Goal: Task Accomplishment & Management: Manage account settings

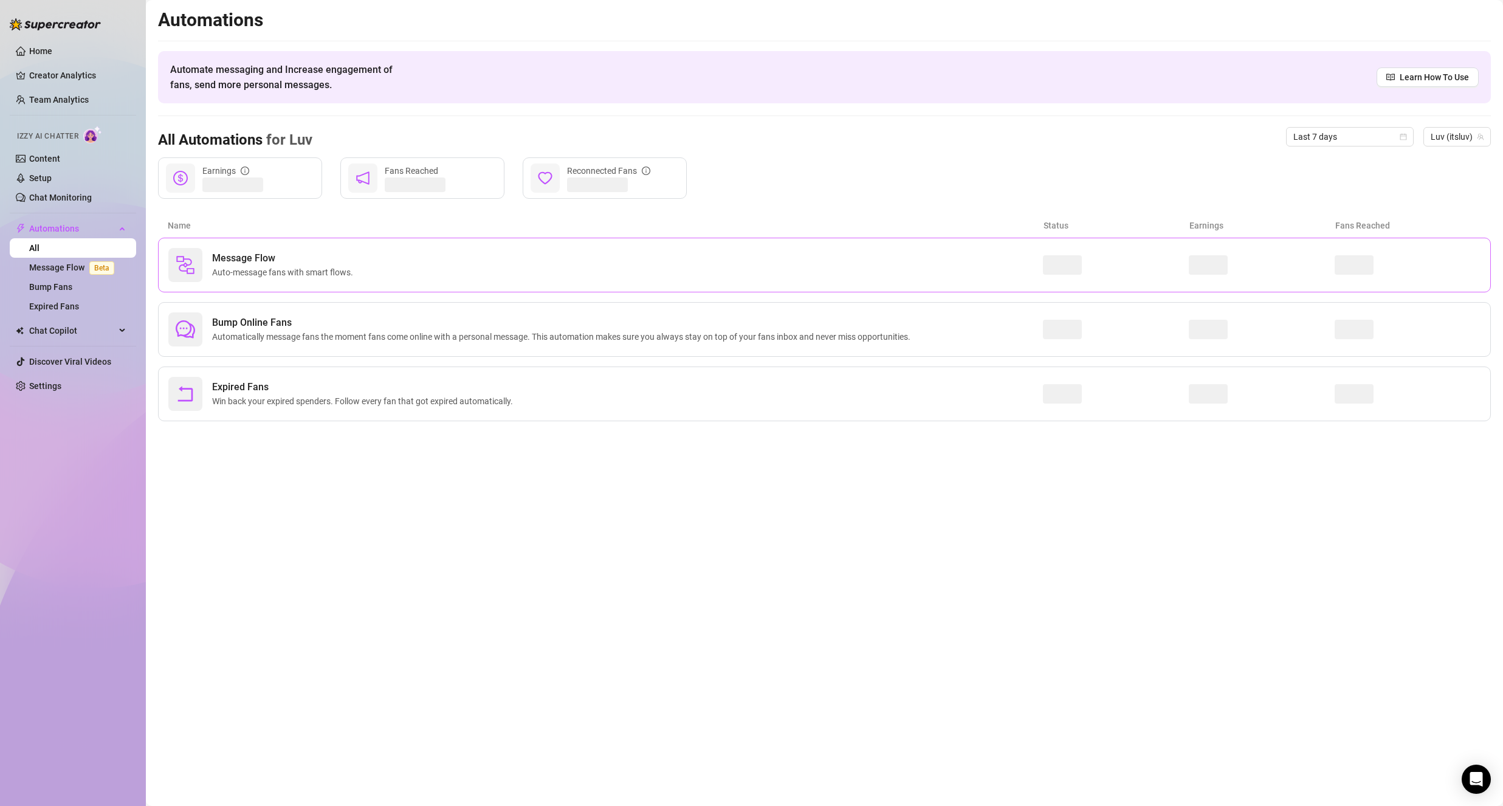
click at [526, 275] on div "Message Flow Auto-message fans with smart flows." at bounding box center [605, 265] width 875 height 34
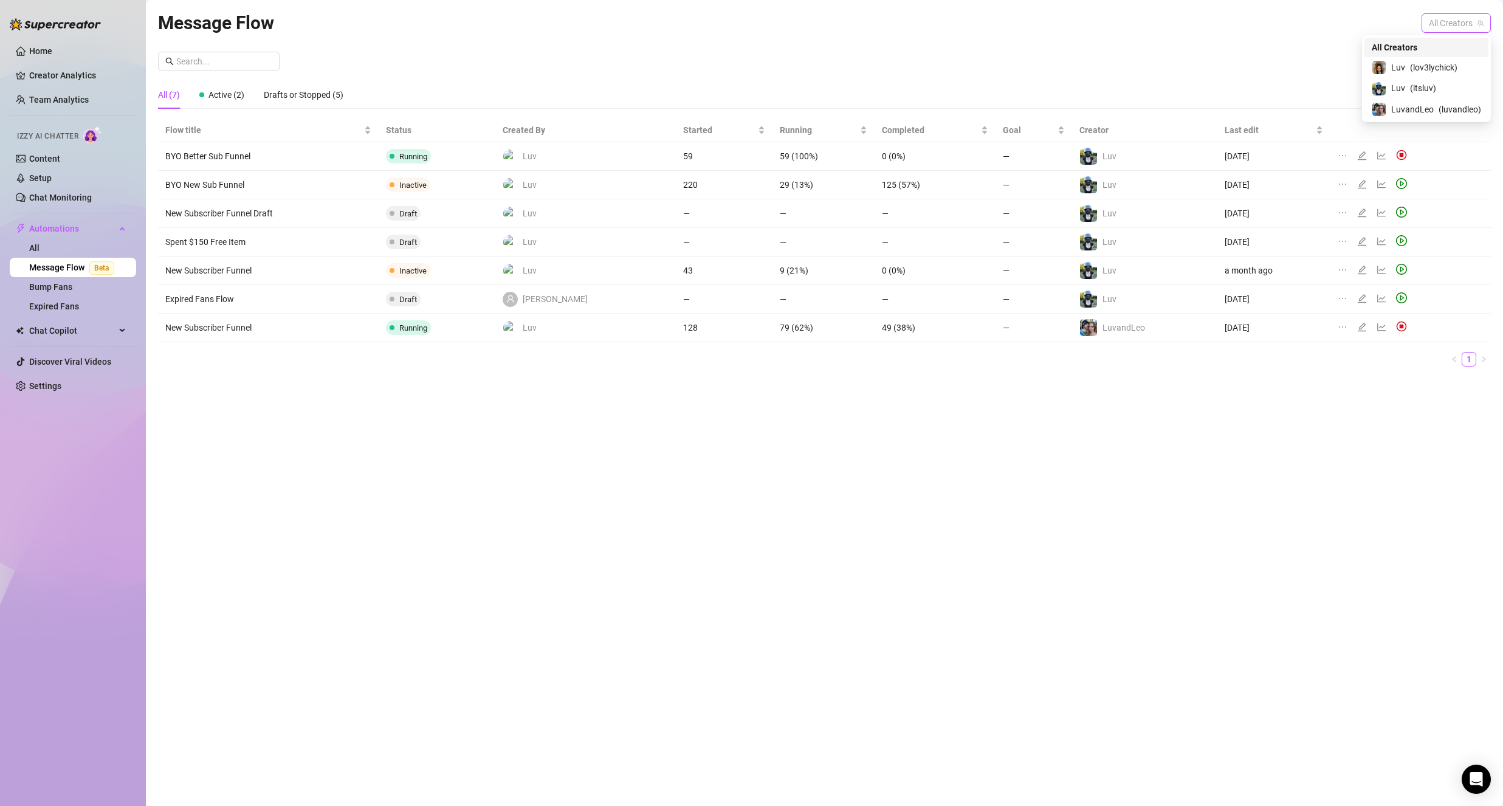
click at [1478, 17] on span "All Creators" at bounding box center [1456, 23] width 55 height 18
click at [1468, 92] on div "Luv ( itsluv )" at bounding box center [1426, 88] width 109 height 15
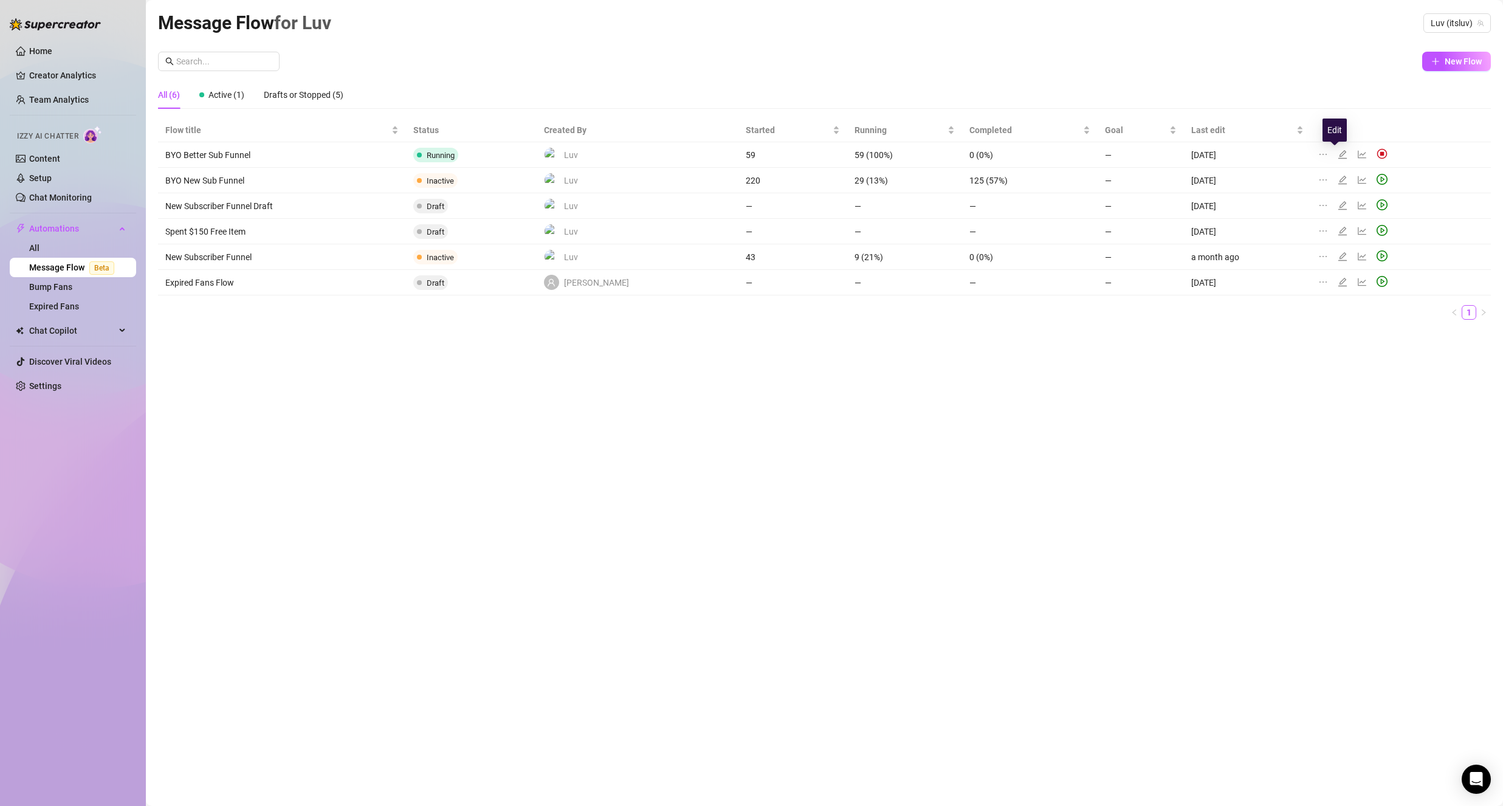
click at [1339, 153] on icon "edit" at bounding box center [1343, 154] width 9 height 9
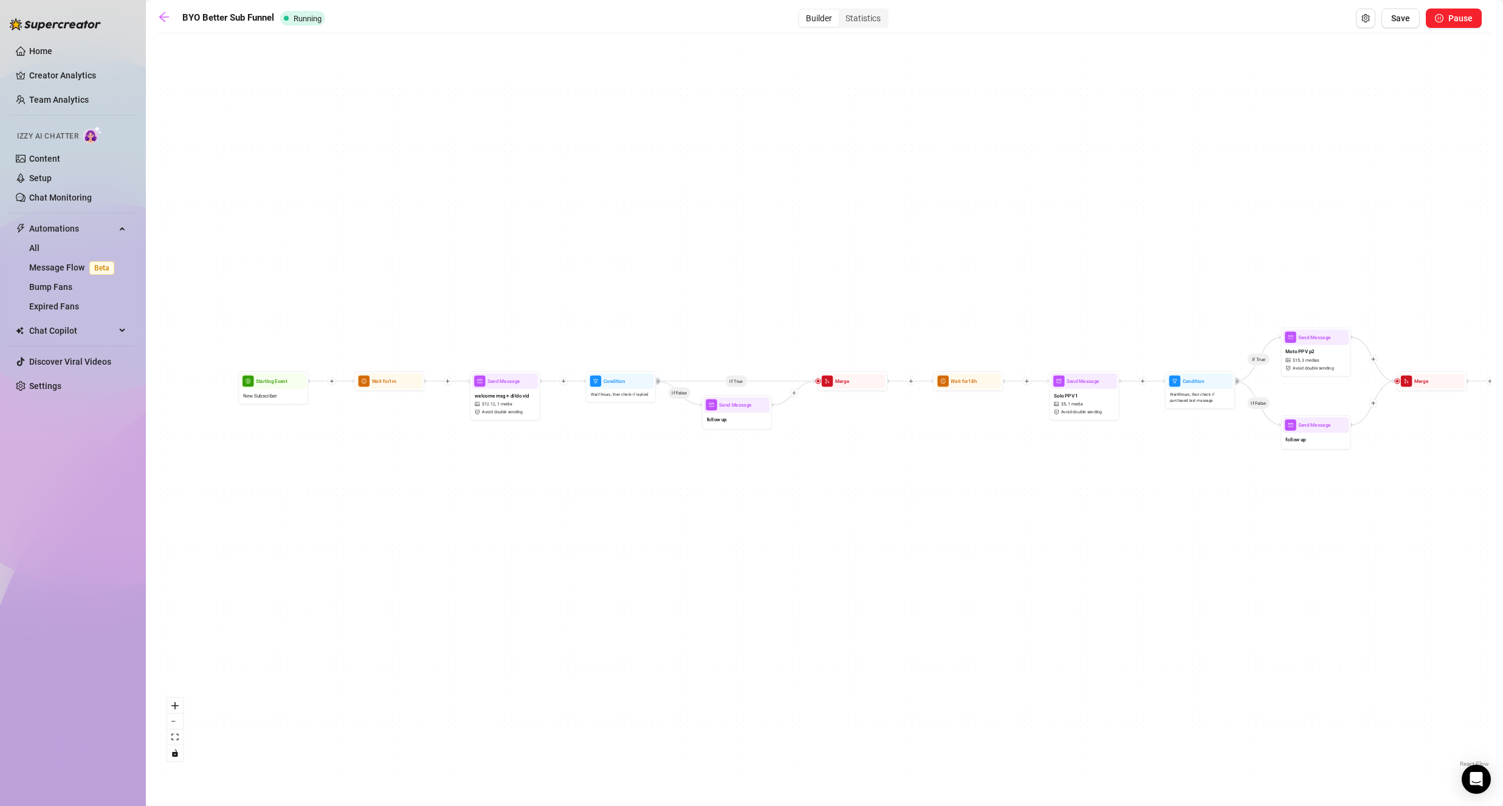
drag, startPoint x: 556, startPoint y: 333, endPoint x: 866, endPoint y: 210, distance: 334.3
click at [866, 210] on div "If True If False If True If False If True If False Wait for 1d 2h Send Message …" at bounding box center [824, 405] width 1333 height 731
click at [743, 419] on div "follow up" at bounding box center [737, 420] width 66 height 15
type textarea "lmk what you like top watch🙈 you deserve to goon to my content.."
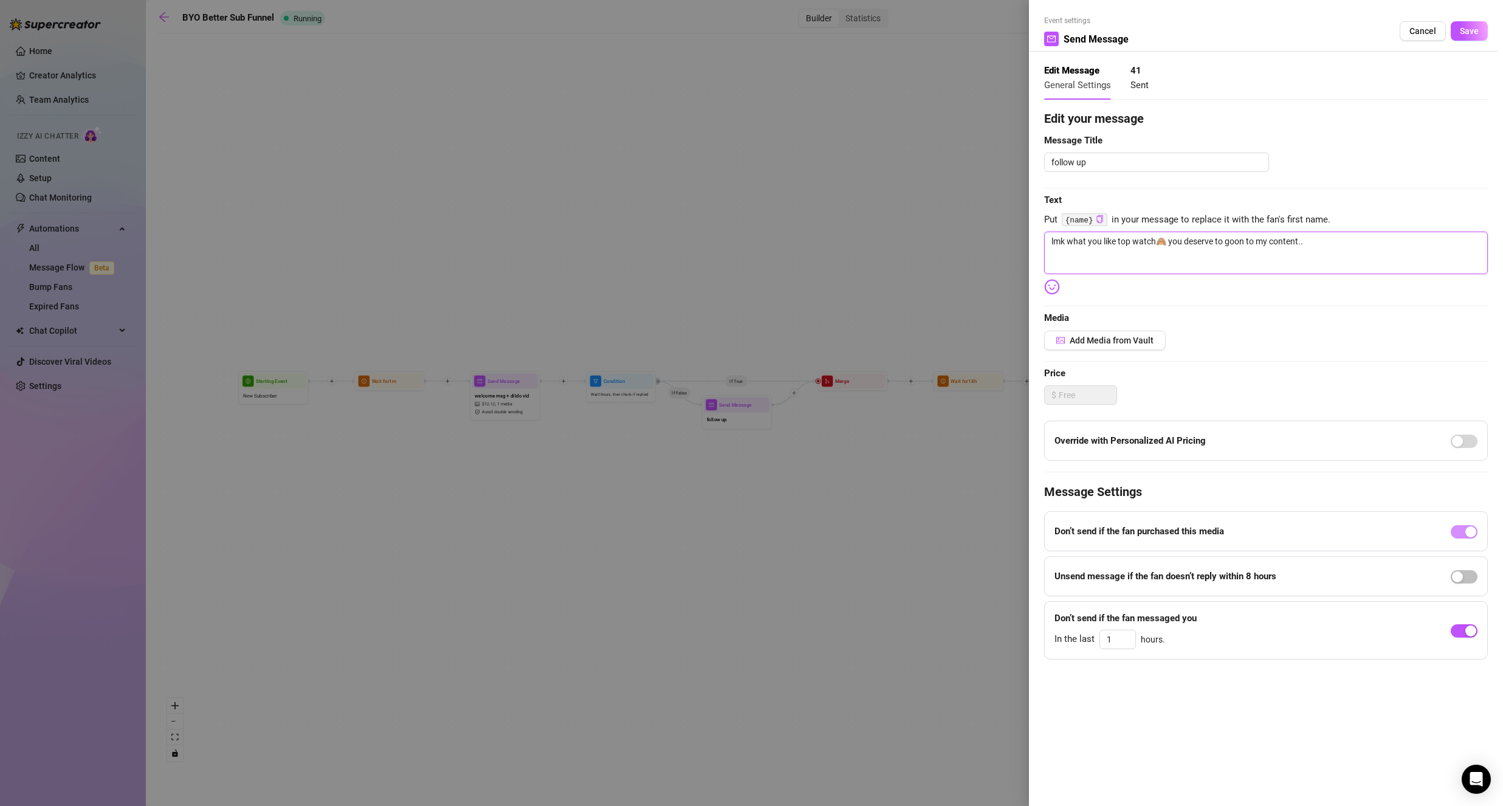
click at [1130, 241] on textarea "lmk what you like top watch🙈 you deserve to goon to my content.." at bounding box center [1266, 253] width 444 height 43
type textarea "lmk what you like to watch🙈 you deserve to goon to my content.."
click at [1474, 20] on div "Event settings Send Message Cancel Save" at bounding box center [1266, 33] width 444 height 36
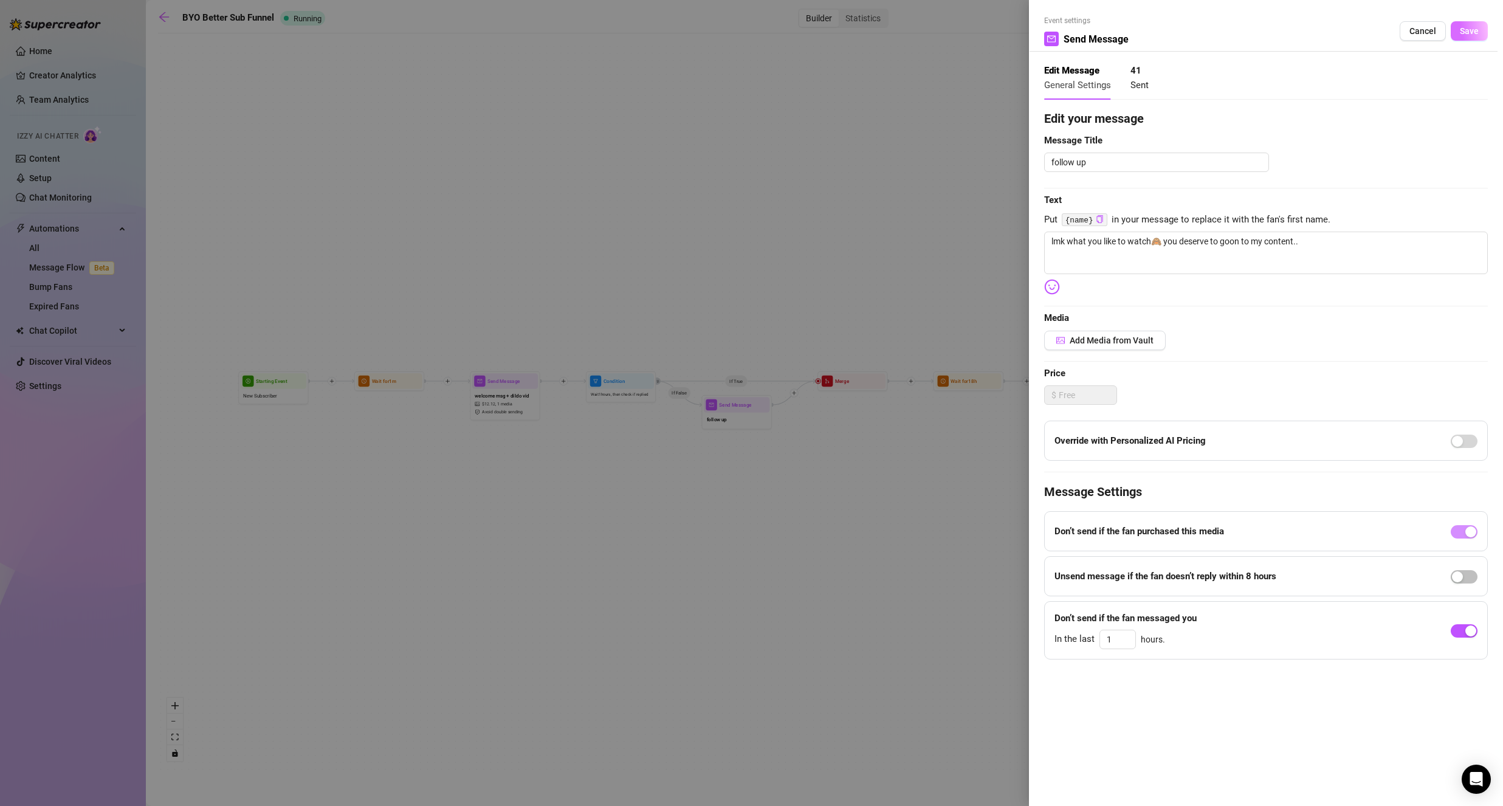
click at [1474, 29] on span "Save" at bounding box center [1469, 31] width 19 height 10
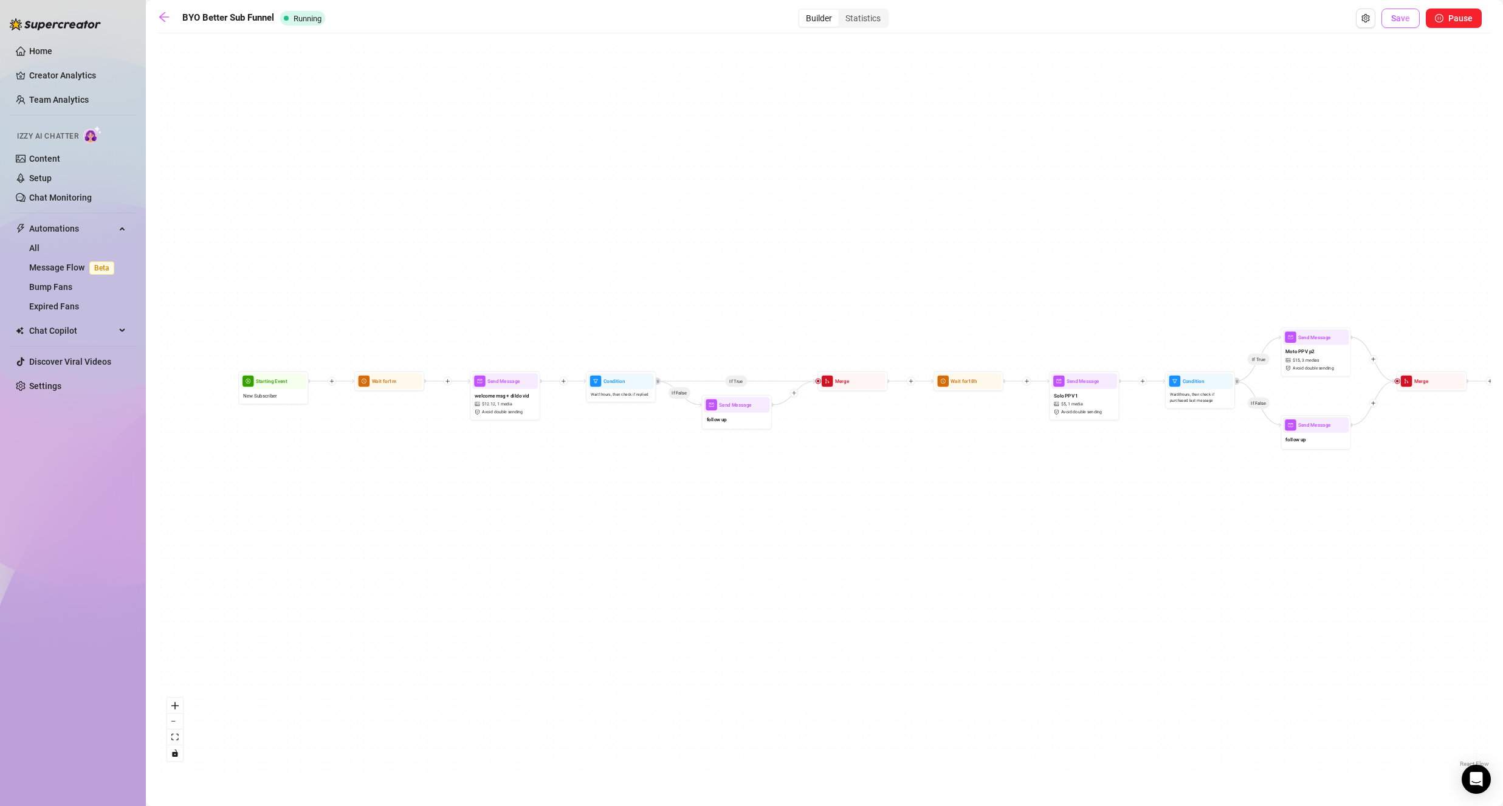
click at [1401, 14] on span "Save" at bounding box center [1401, 18] width 19 height 10
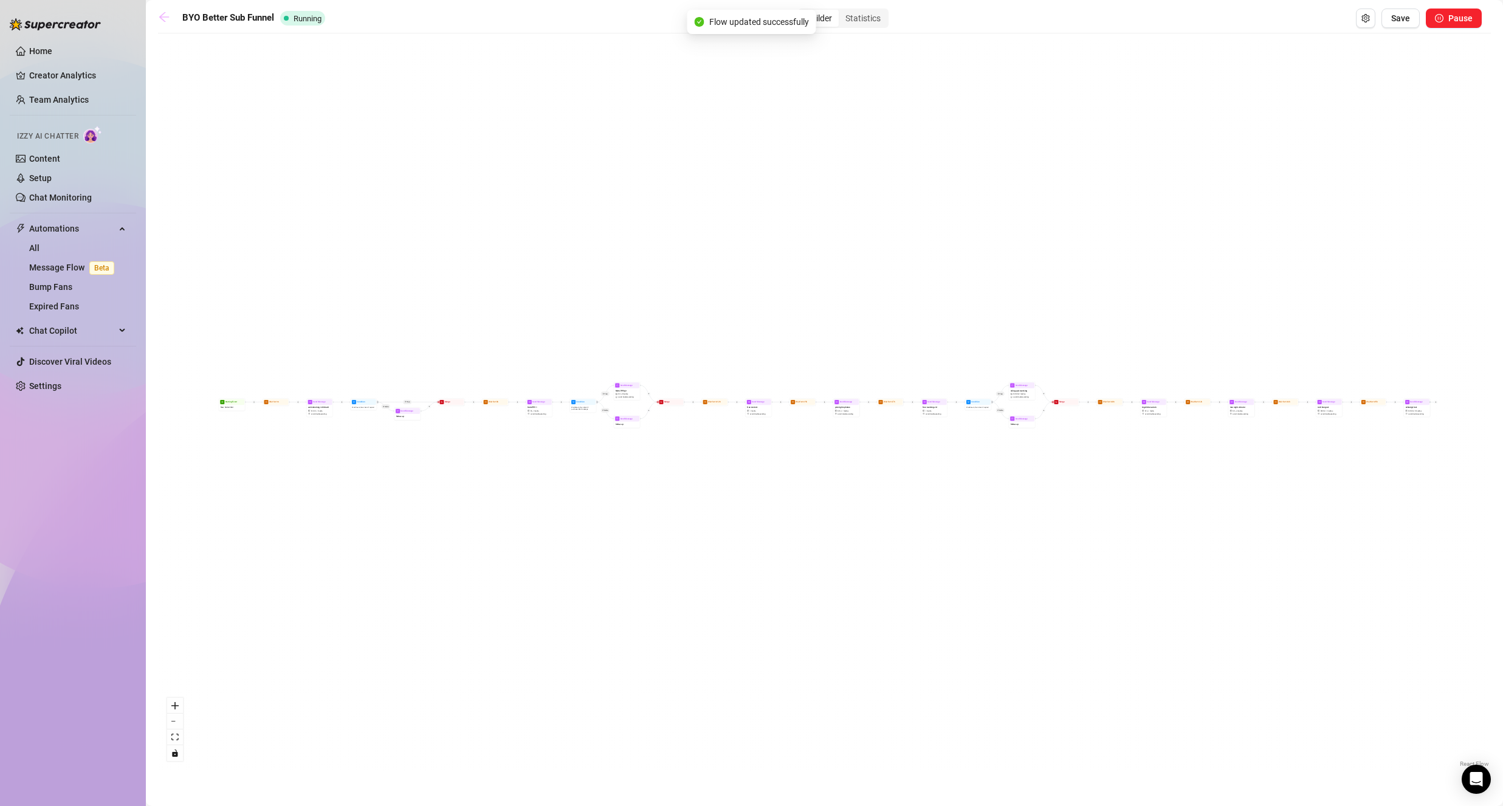
click at [163, 19] on icon "arrow-left" at bounding box center [164, 17] width 10 height 10
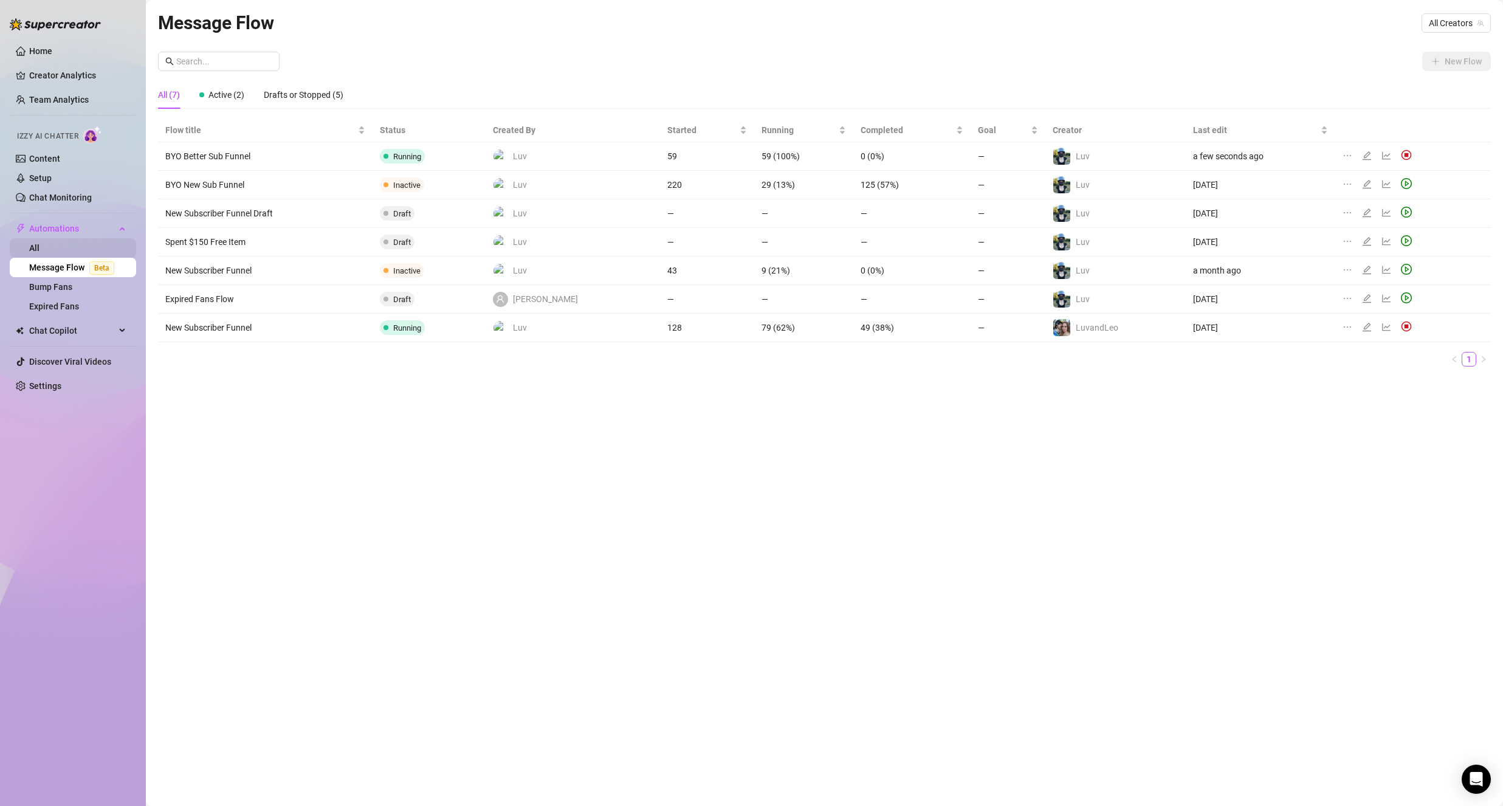
click at [40, 247] on link "All" at bounding box center [34, 248] width 10 height 10
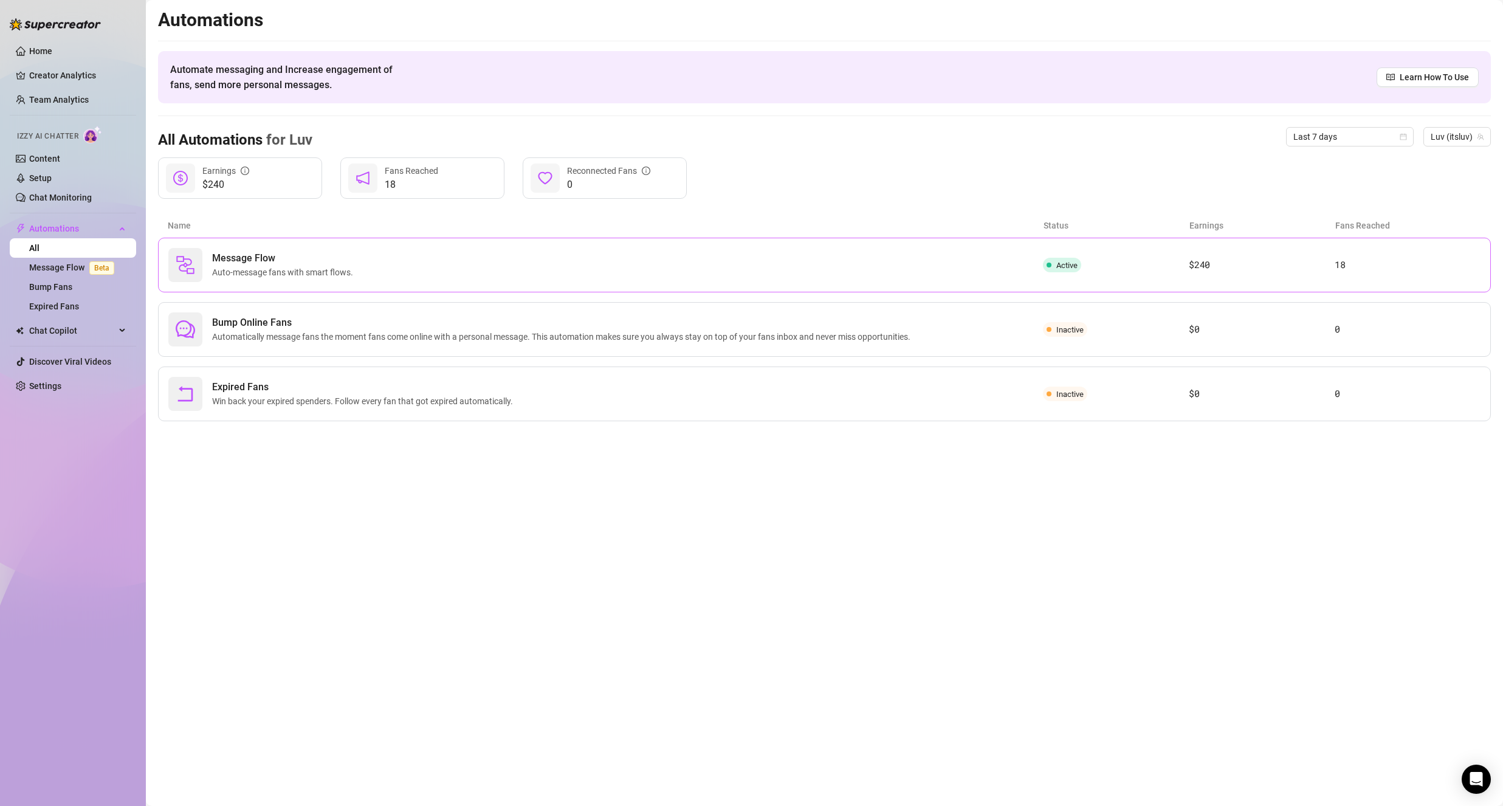
click at [338, 269] on span "Auto-message fans with smart flows." at bounding box center [285, 272] width 146 height 13
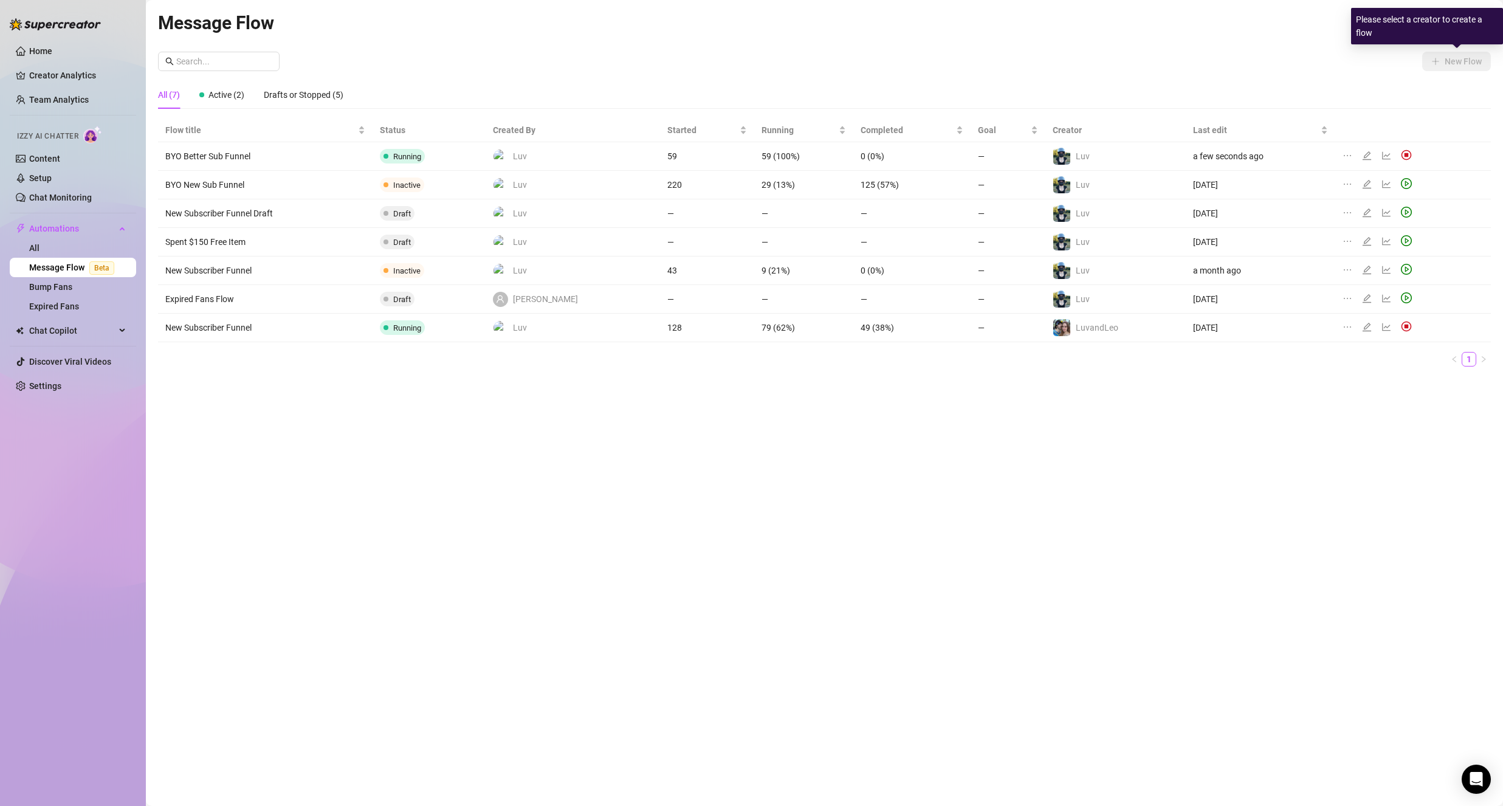
click at [1465, 35] on div "Please select a creator to create a flow" at bounding box center [1427, 26] width 152 height 36
click at [1313, 47] on div "Message Flow All Creators New Flow All (7) Active (2) Drafts or Stopped (5) Flo…" at bounding box center [824, 389] width 1333 height 761
drag, startPoint x: 1460, startPoint y: 22, endPoint x: 1449, endPoint y: 29, distance: 13.1
click at [1459, 22] on span "All Creators" at bounding box center [1456, 23] width 55 height 18
click at [1436, 88] on span "( itsluv )" at bounding box center [1423, 87] width 26 height 13
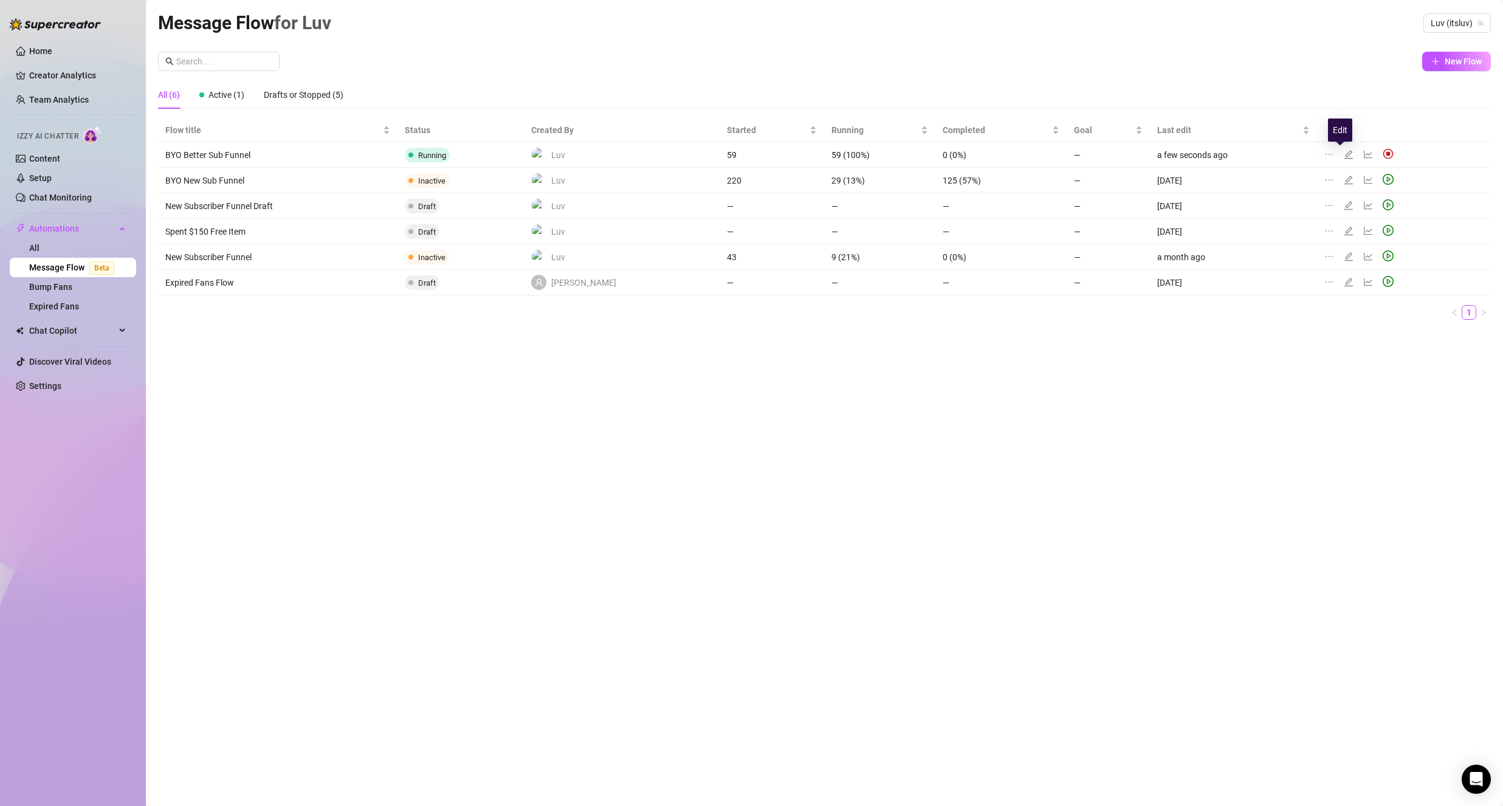
click at [1344, 157] on icon "edit" at bounding box center [1348, 154] width 9 height 9
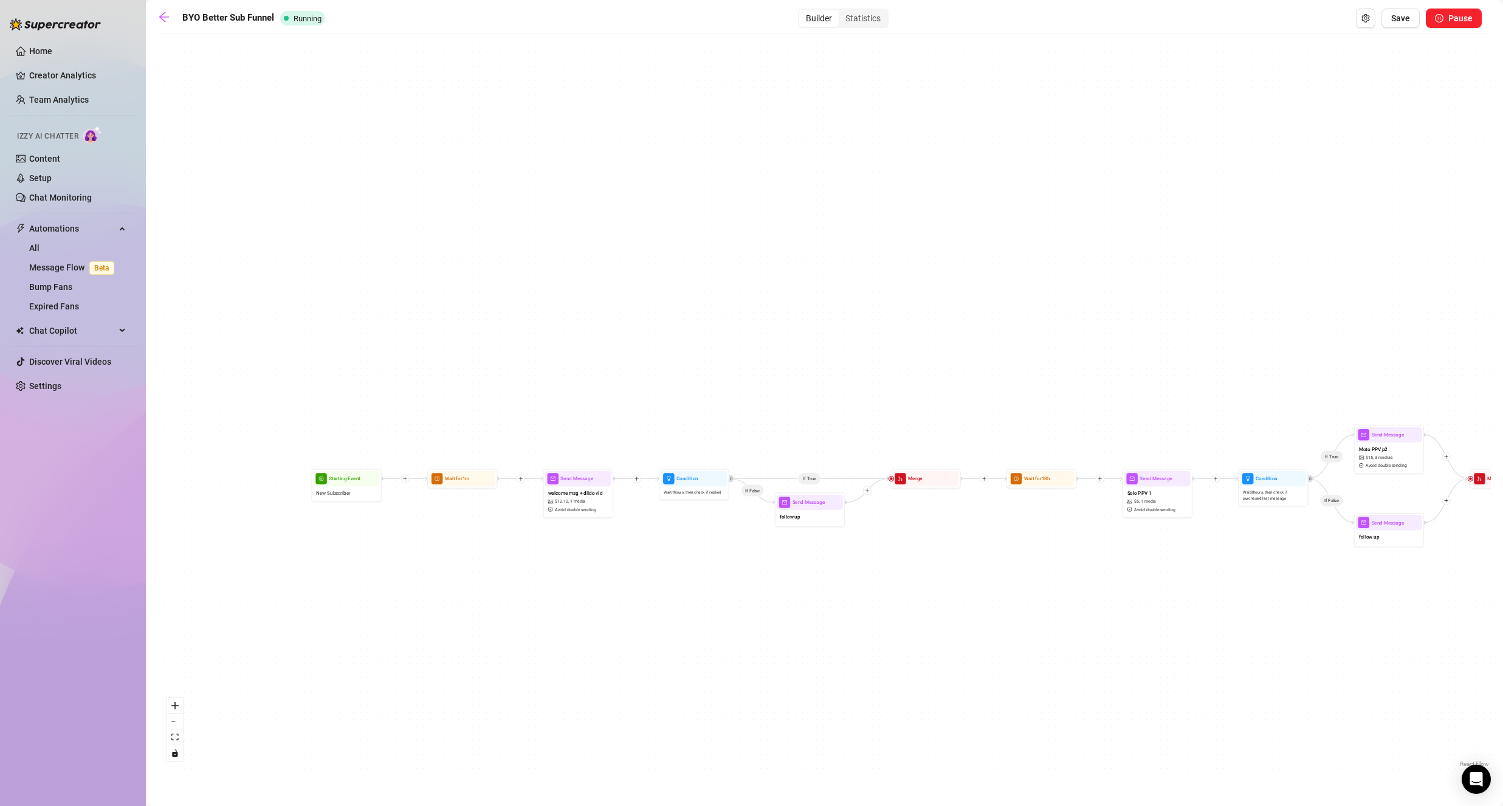
drag, startPoint x: 917, startPoint y: 236, endPoint x: 990, endPoint y: 218, distance: 75.2
click at [990, 218] on div "If True If False If True If False If True If False Wait for 1d 2h Send Message …" at bounding box center [824, 405] width 1333 height 731
click at [564, 500] on span "$ 12.12 ," at bounding box center [567, 498] width 14 height 7
type textarea "thank you for subbing<3 I run the OF myself, so if I don't respond right away o…"
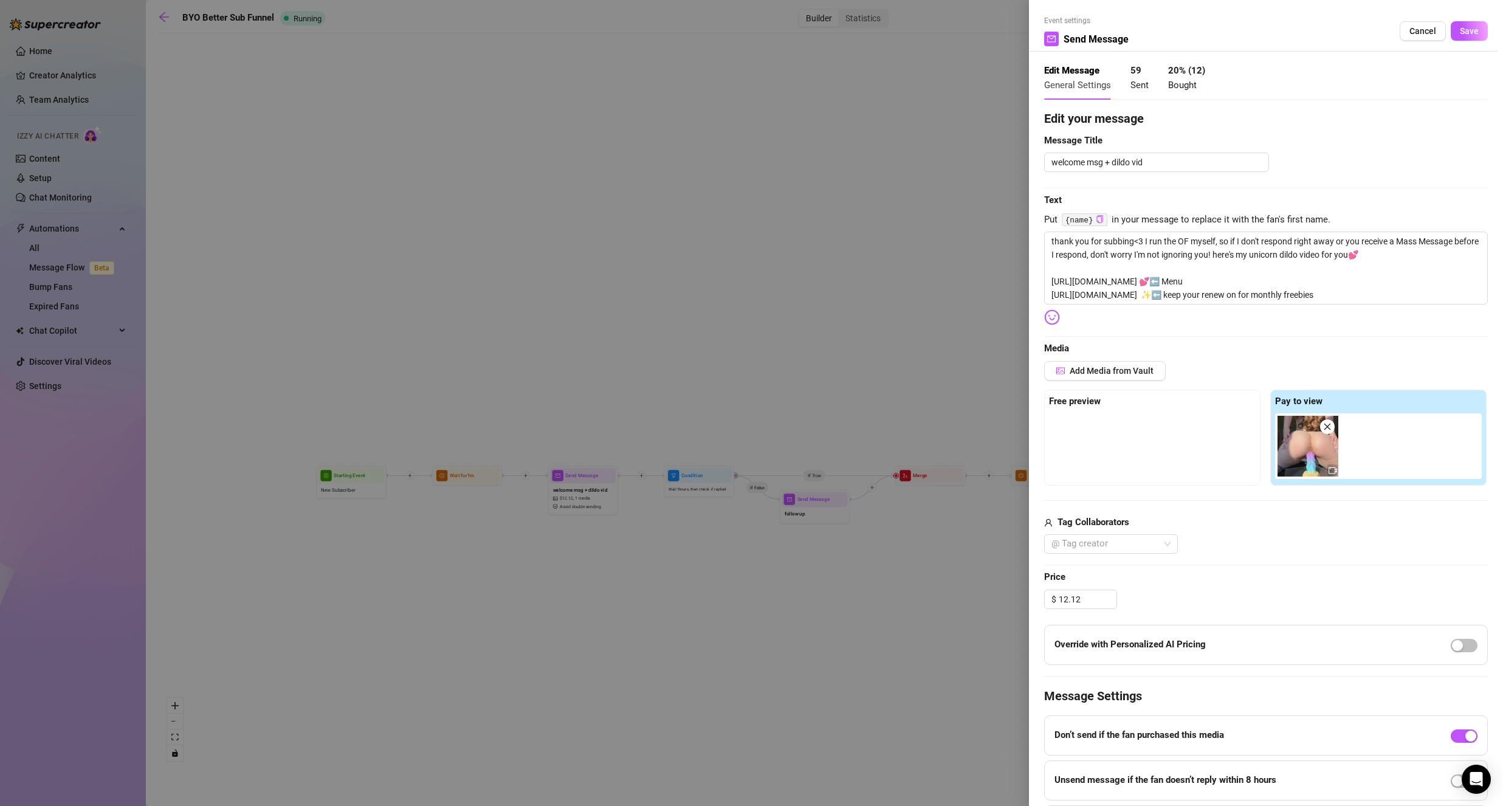
click at [1134, 360] on div "Edit your message Message Title welcome msg + dildo vid Text Put {name} in your…" at bounding box center [1266, 477] width 444 height 736
click at [1133, 370] on span "Add Media from Vault" at bounding box center [1112, 371] width 84 height 10
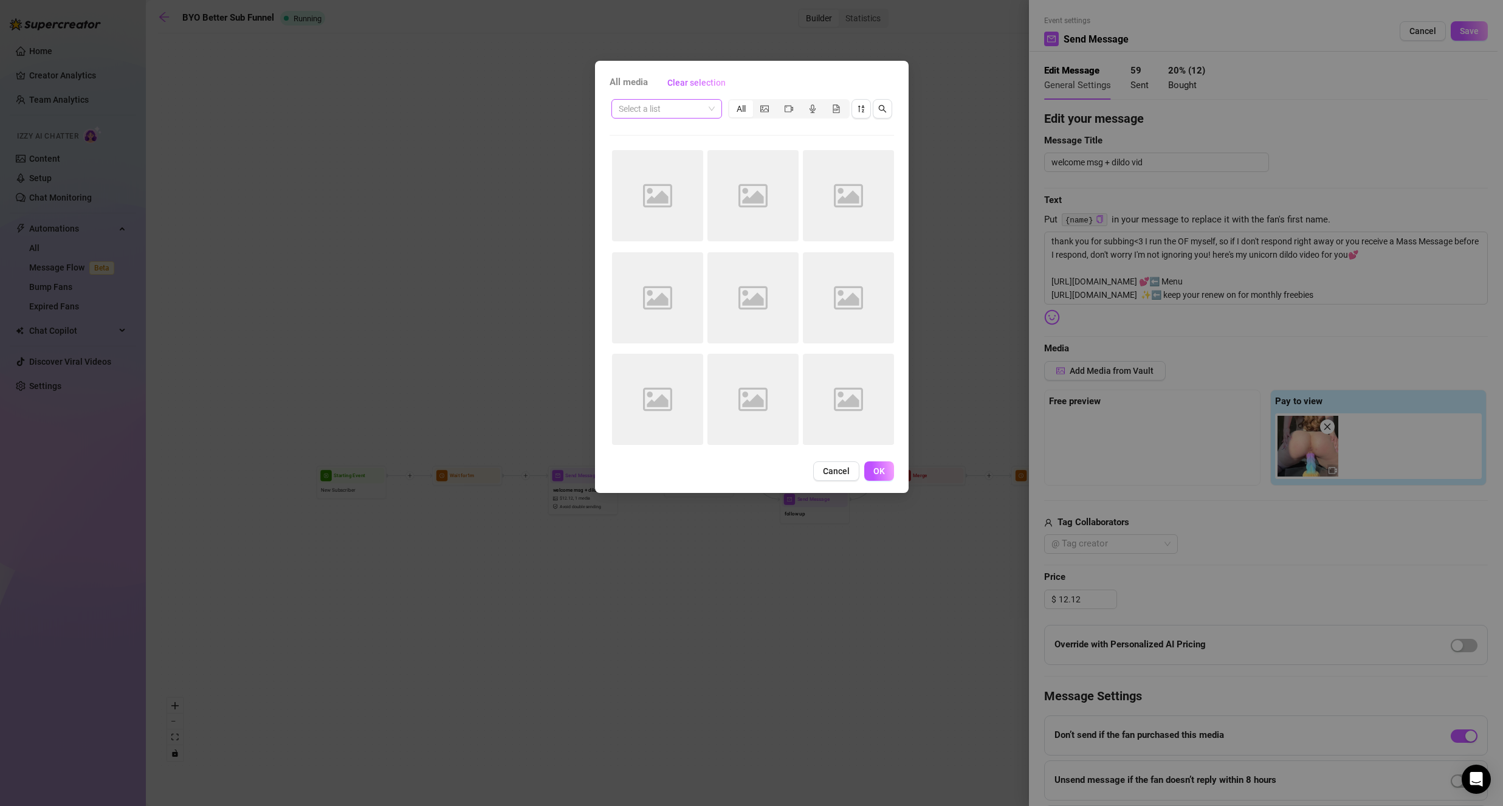
click at [627, 113] on input "search" at bounding box center [661, 109] width 85 height 18
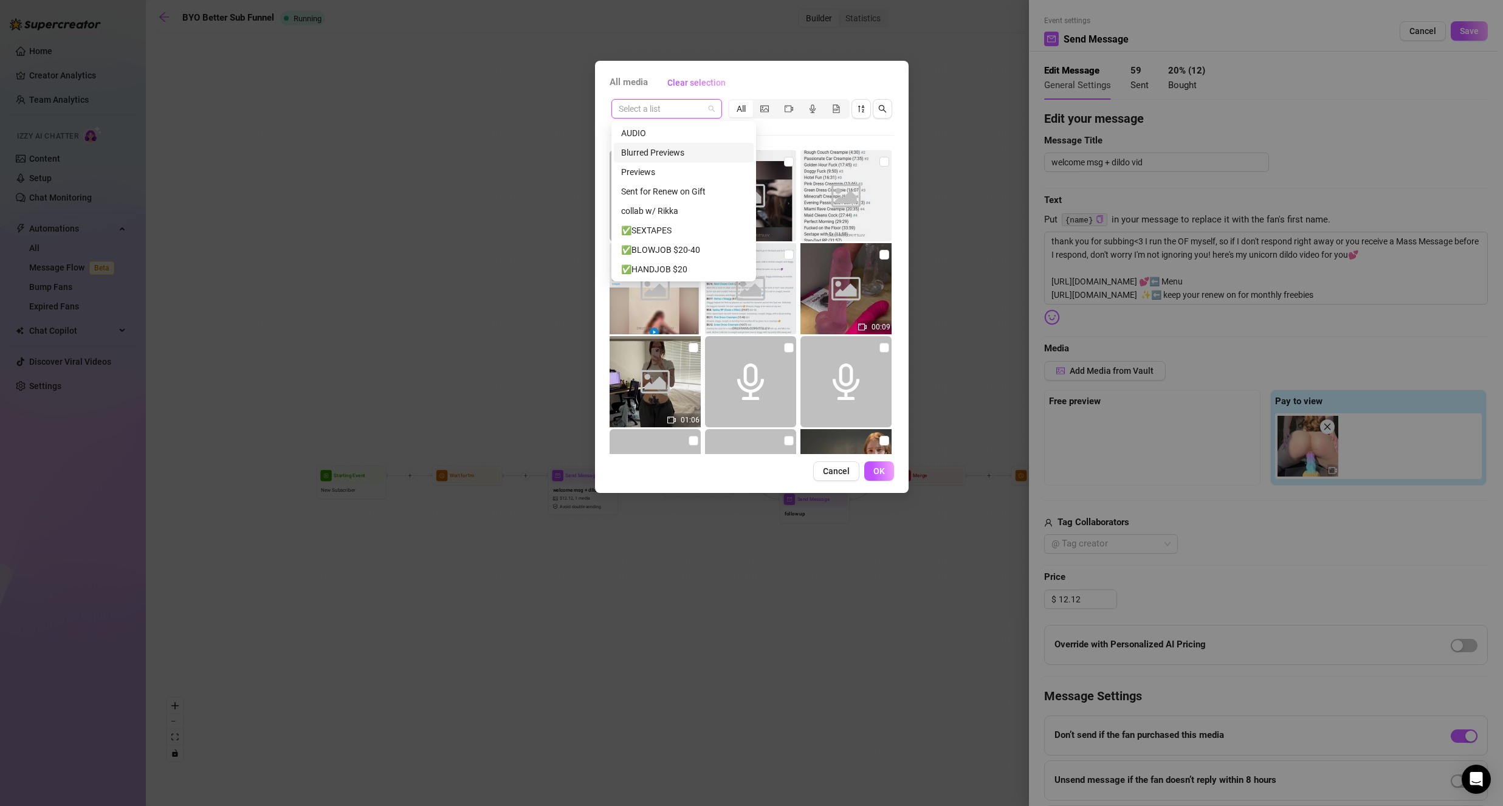
click at [675, 161] on div "Blurred Previews" at bounding box center [684, 152] width 140 height 19
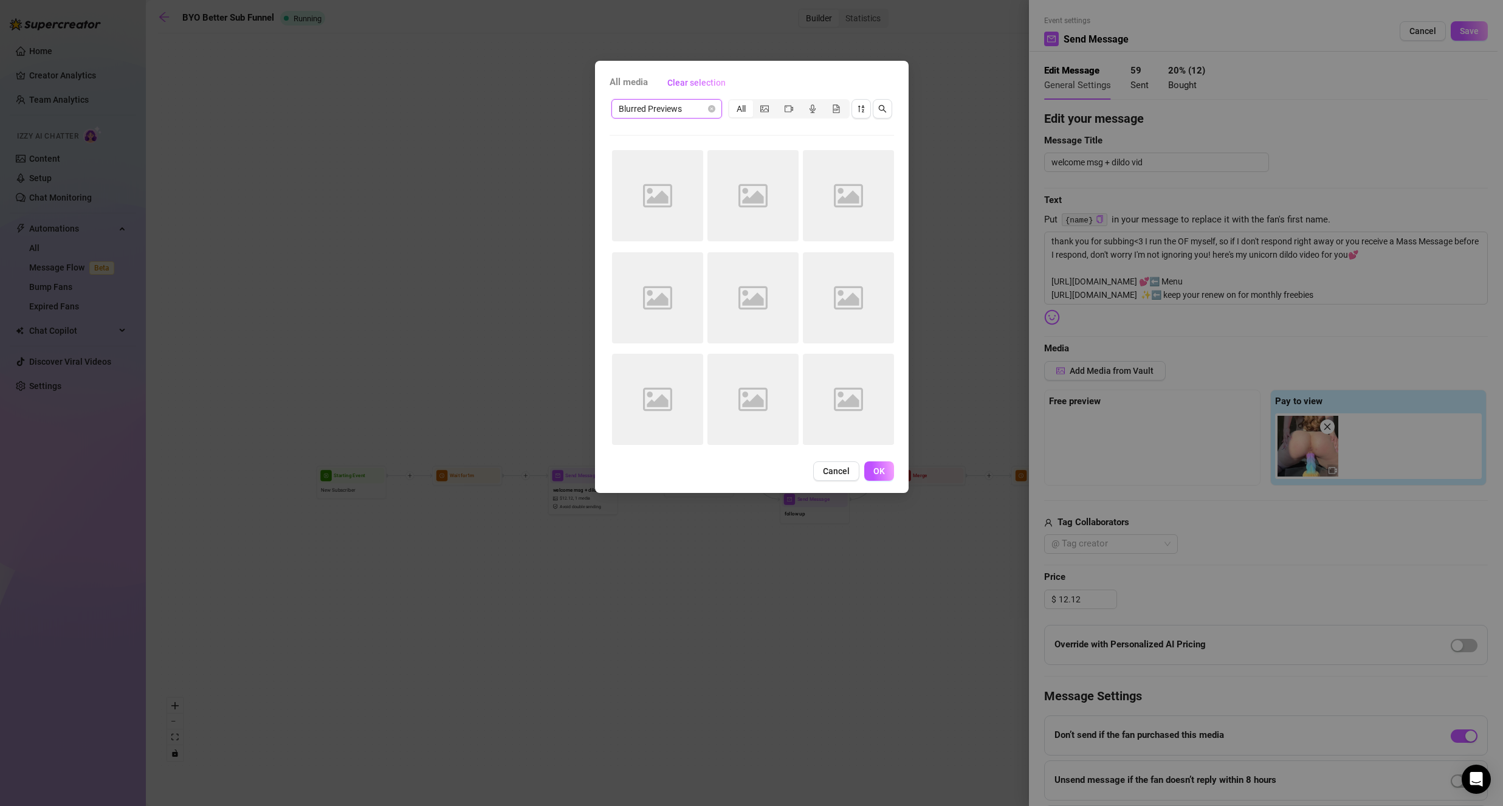
click at [696, 114] on span "Blurred Previews" at bounding box center [667, 109] width 96 height 18
click at [649, 169] on div "Previews" at bounding box center [683, 171] width 125 height 13
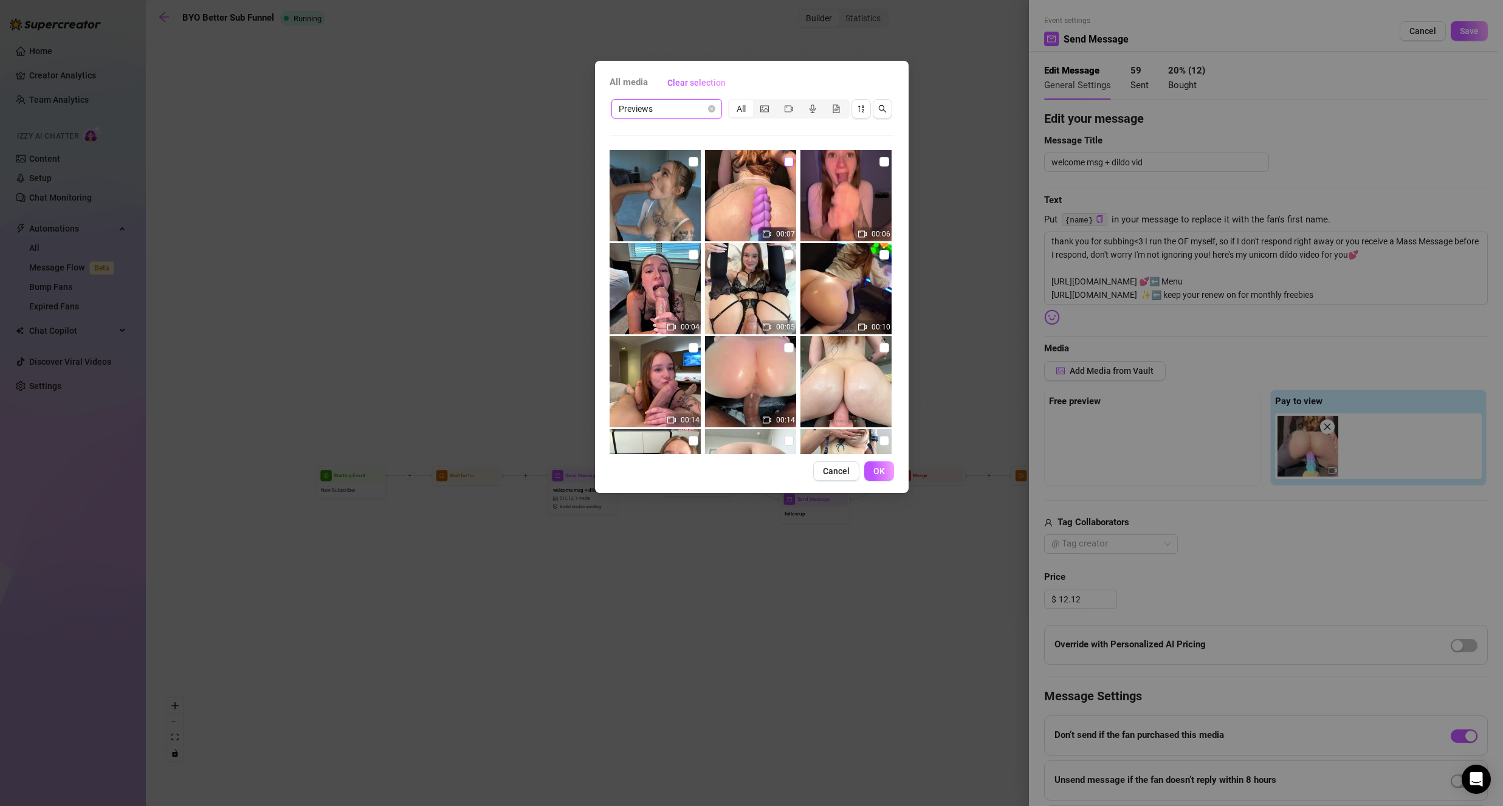
click at [784, 164] on input "checkbox" at bounding box center [789, 162] width 10 height 10
checkbox input "true"
click at [872, 472] on button "OK" at bounding box center [879, 470] width 30 height 19
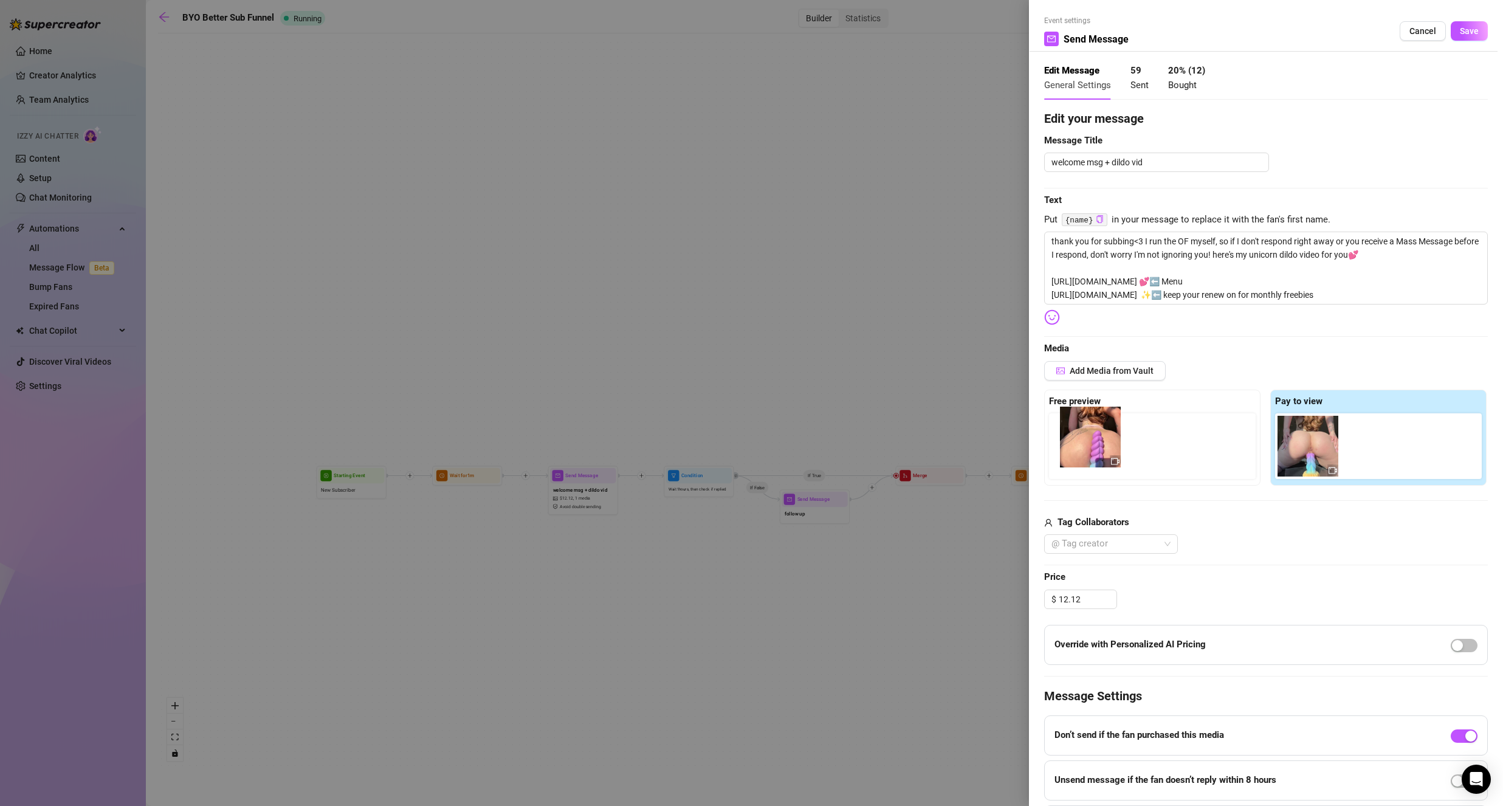
drag, startPoint x: 1364, startPoint y: 467, endPoint x: 1076, endPoint y: 456, distance: 288.4
click at [1076, 456] on div "Free preview Pay to view" at bounding box center [1266, 438] width 444 height 96
click at [1463, 34] on span "Save" at bounding box center [1469, 31] width 19 height 10
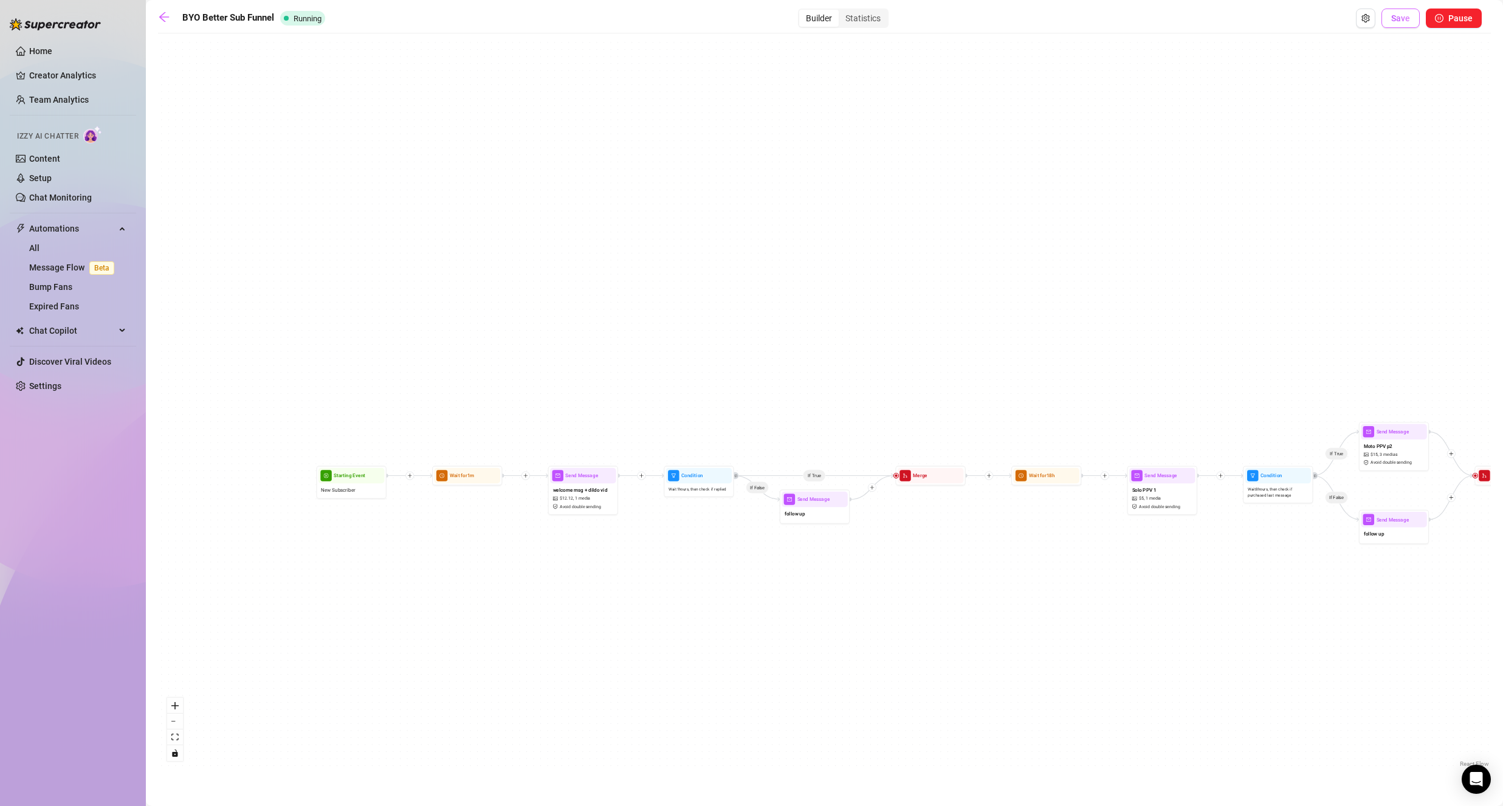
click at [1398, 10] on button "Save" at bounding box center [1401, 18] width 38 height 19
click at [583, 504] on div "welcome msg + dildo vid $ 12.12 , 1 media Avoid double sending" at bounding box center [585, 499] width 66 height 29
click at [584, 504] on div "welcome msg + dildo vid $ 12.12 , 1 media Avoid double sending" at bounding box center [585, 499] width 66 height 29
type textarea "thank you for subbing<3 I run the OF myself, so if I don't respond right away o…"
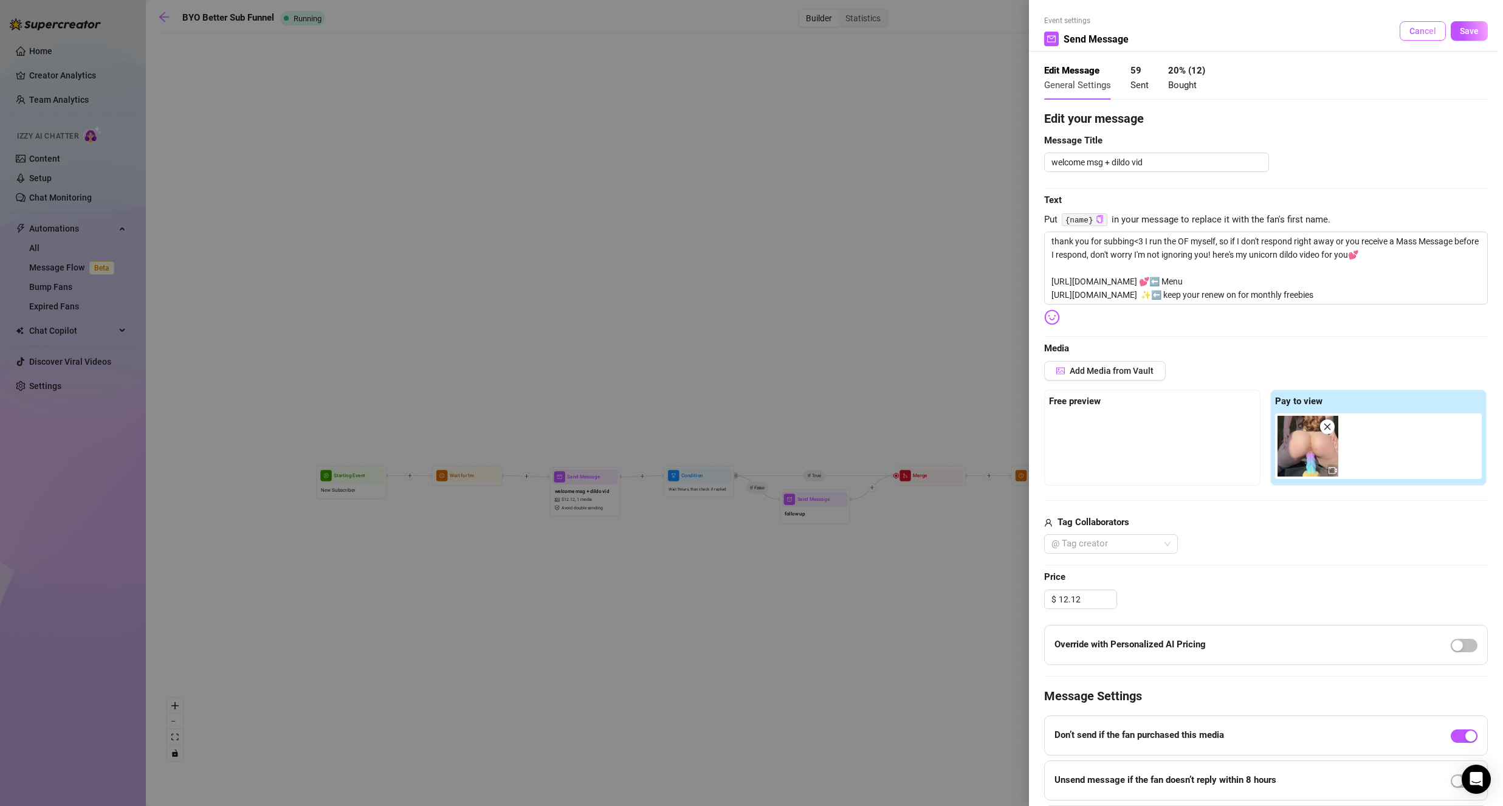
click at [1425, 30] on span "Cancel" at bounding box center [1423, 31] width 27 height 10
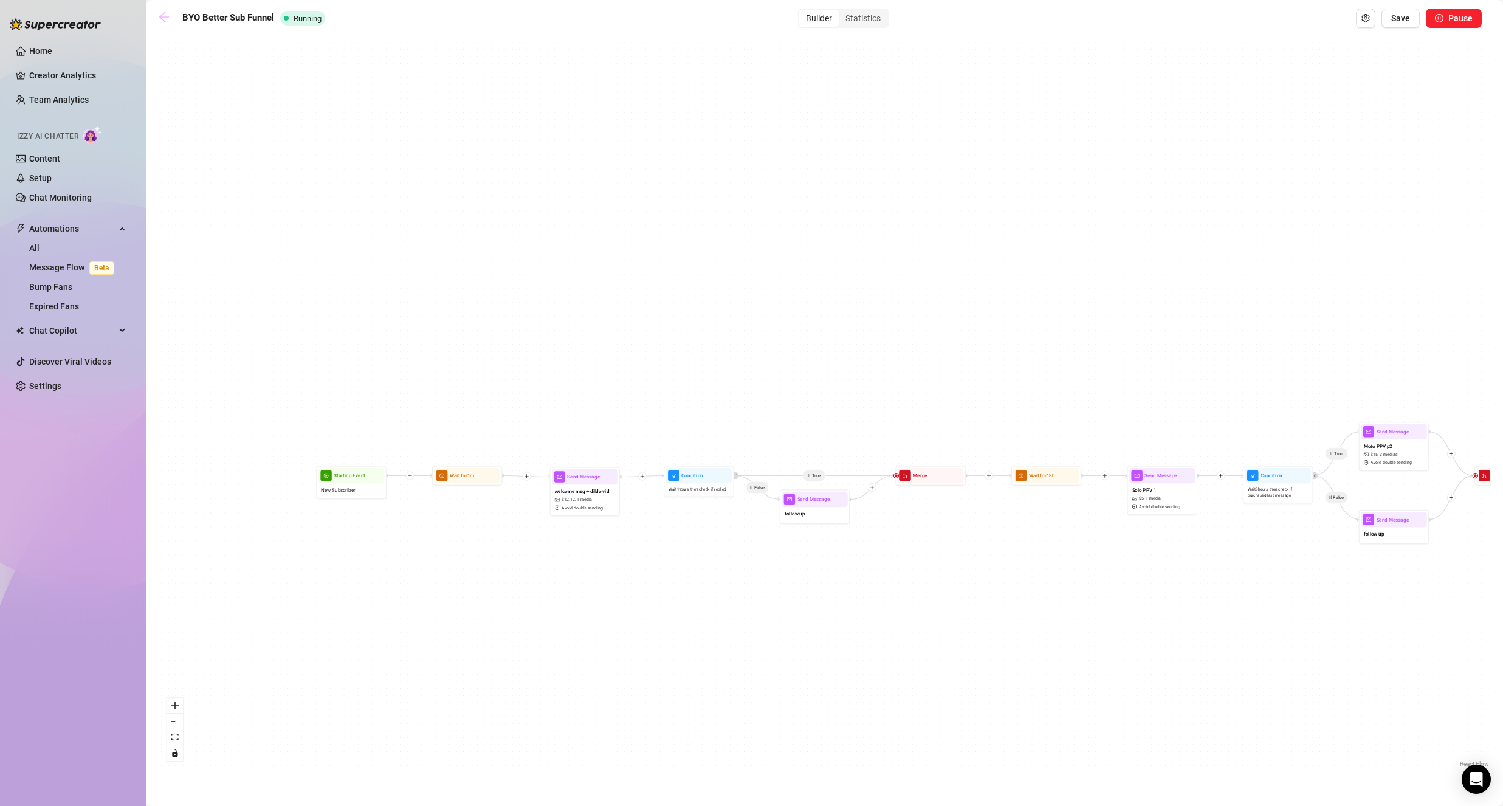
click at [161, 21] on icon "arrow-left" at bounding box center [164, 17] width 12 height 12
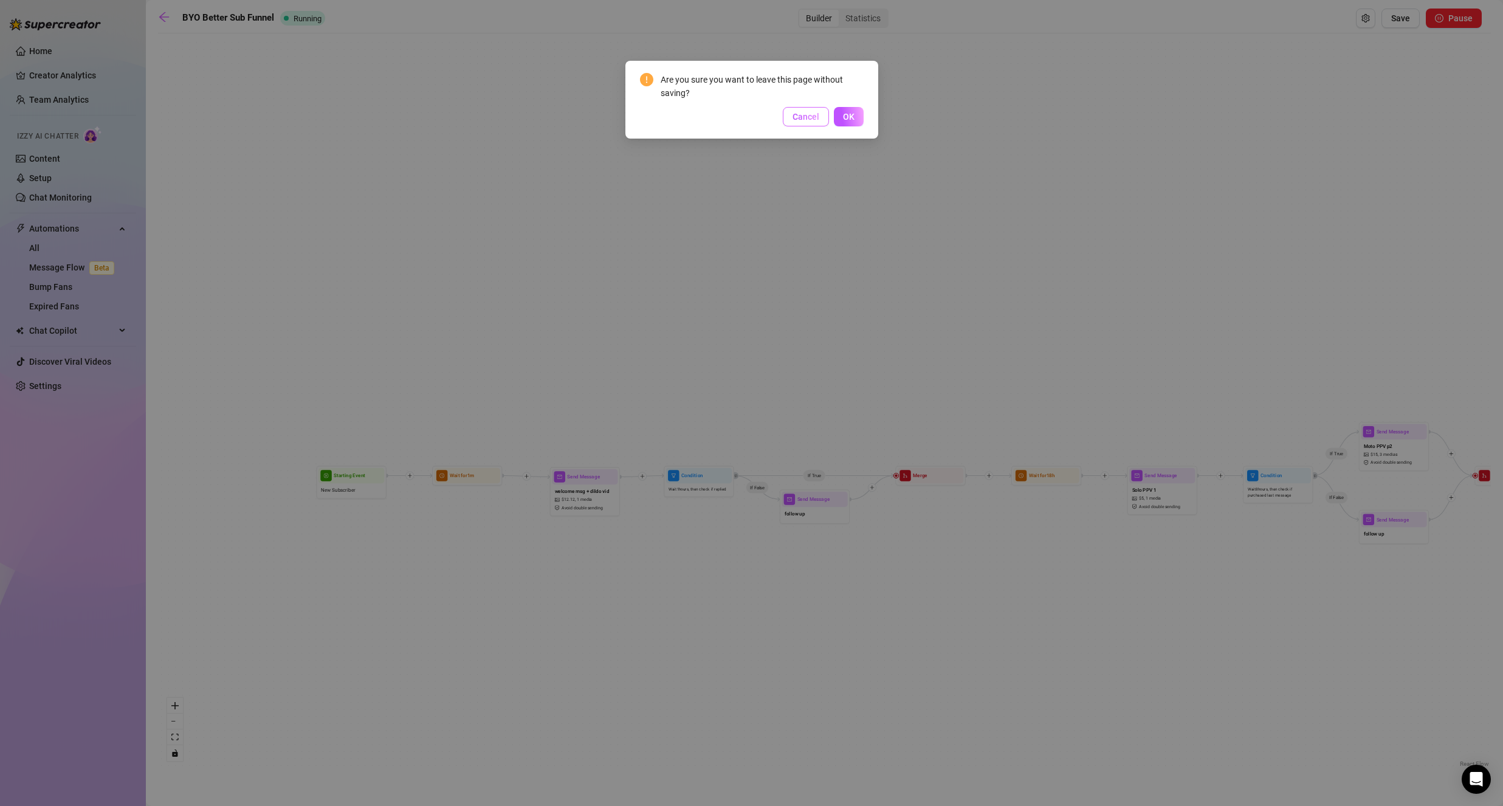
click at [806, 114] on span "Cancel" at bounding box center [806, 117] width 27 height 10
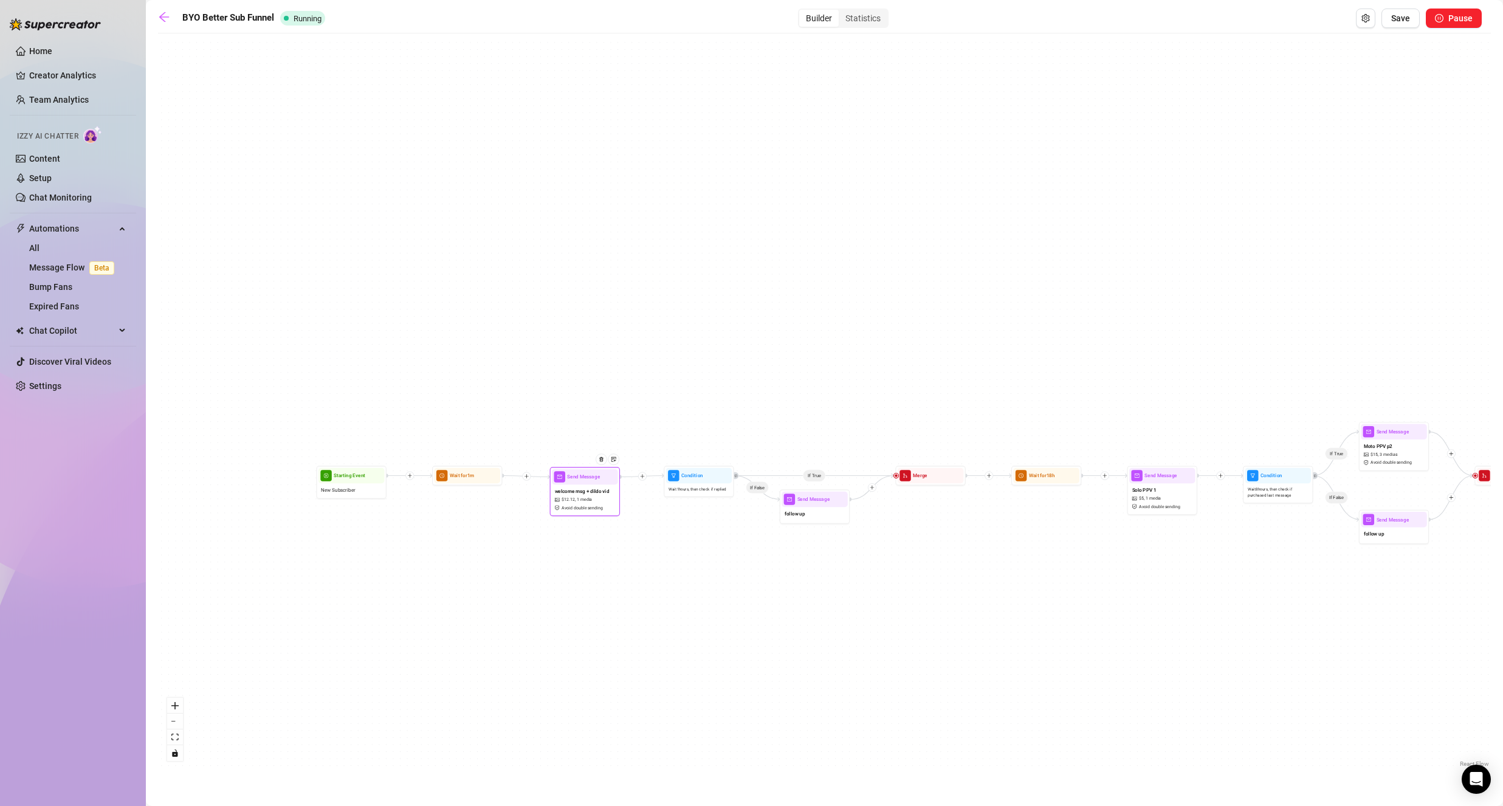
click at [598, 502] on div "welcome msg + dildo vid $ 12.12 , 1 media Avoid double sending" at bounding box center [585, 499] width 66 height 29
type textarea "thank you for subbing<3 I run the OF myself, so if I don't respond right away o…"
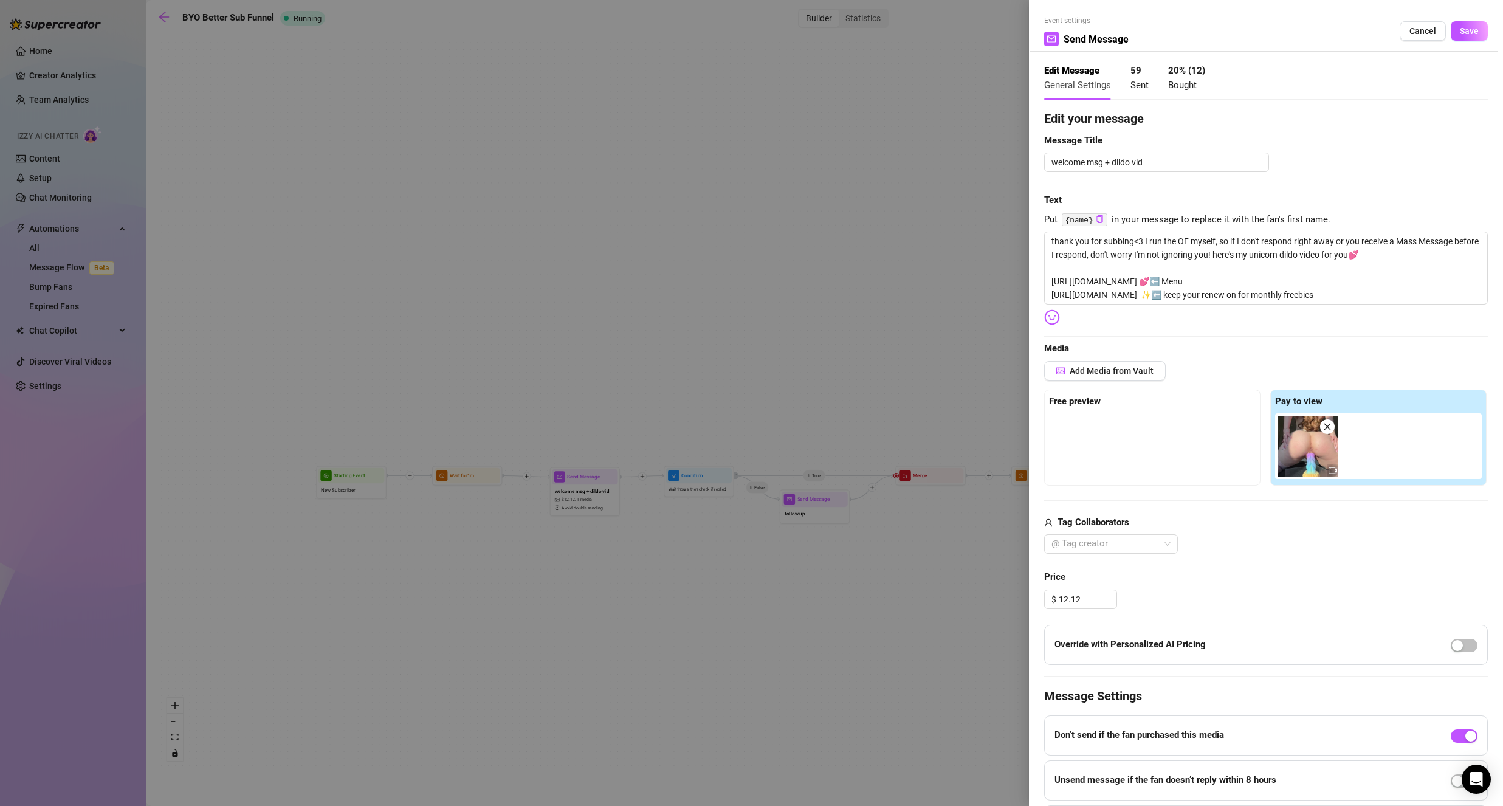
click at [1088, 681] on div "Edit your message Message Title welcome msg + dildo vid Text Put {name} in your…" at bounding box center [1266, 477] width 444 height 736
click at [1474, 782] on icon "Open Intercom Messenger" at bounding box center [1477, 779] width 16 height 16
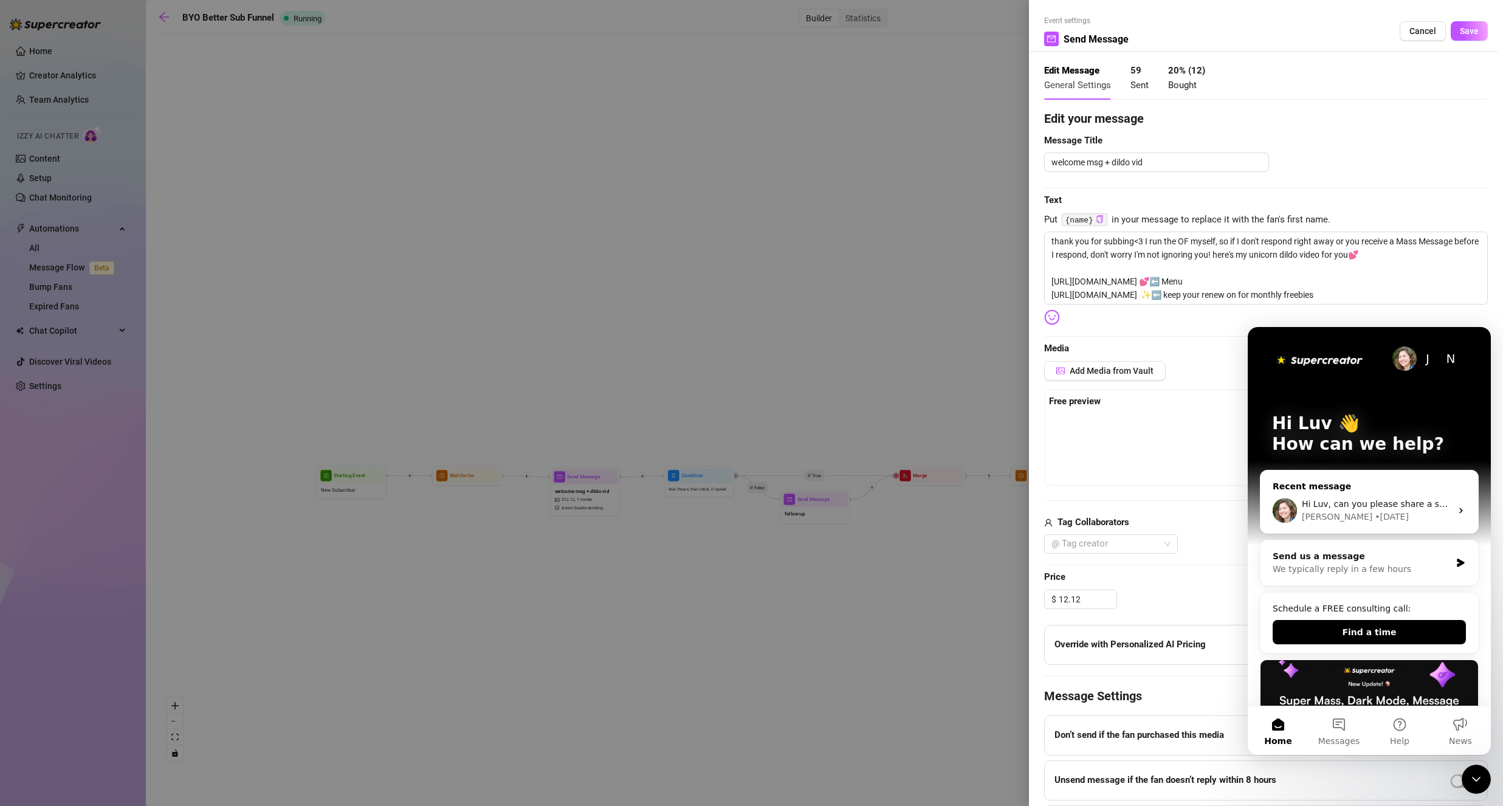
click at [1385, 499] on span "Hi Luv, can you please share a screenshot of the problem? It helps us better un…" at bounding box center [1530, 504] width 456 height 10
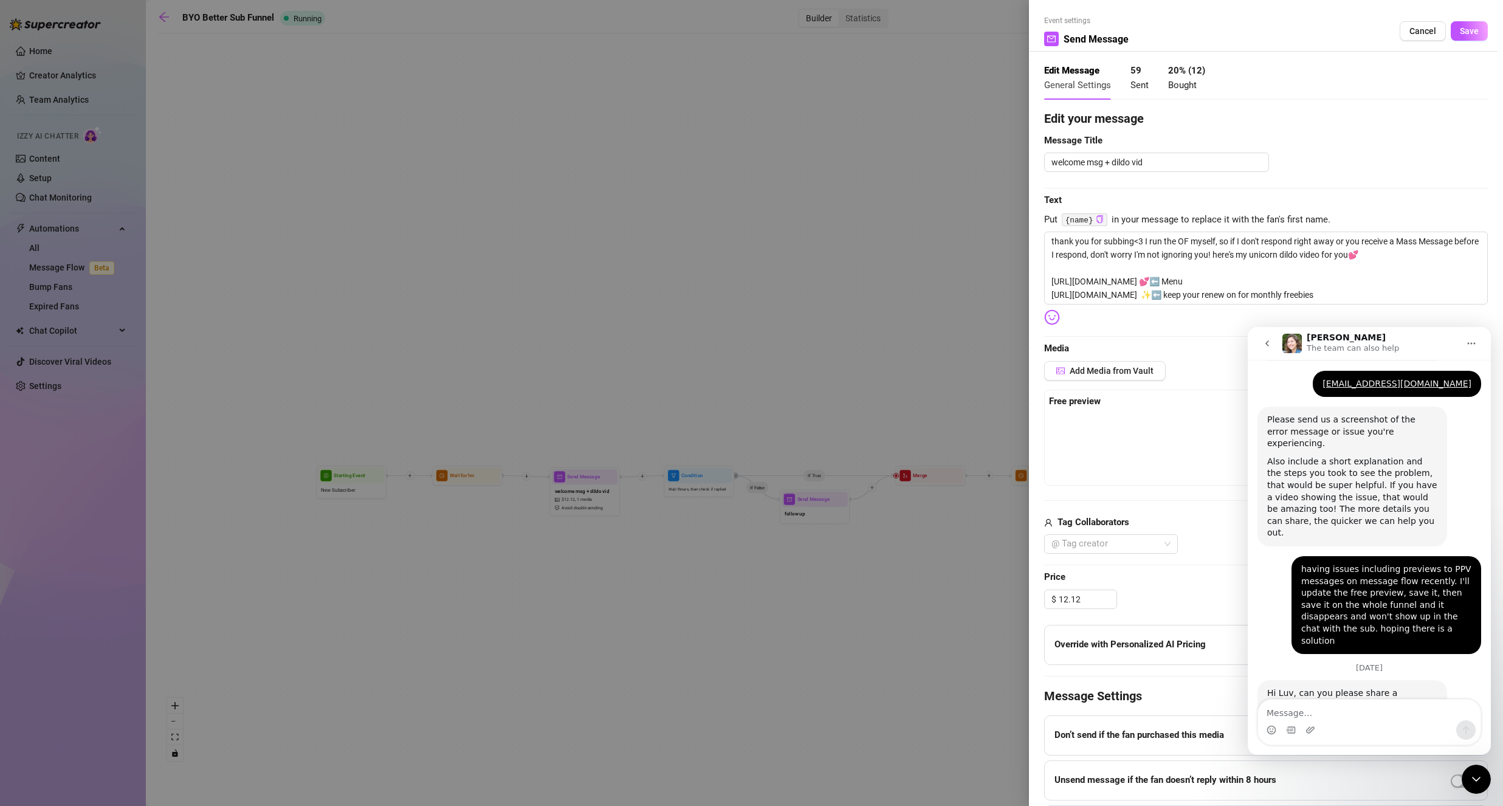
scroll to position [430, 0]
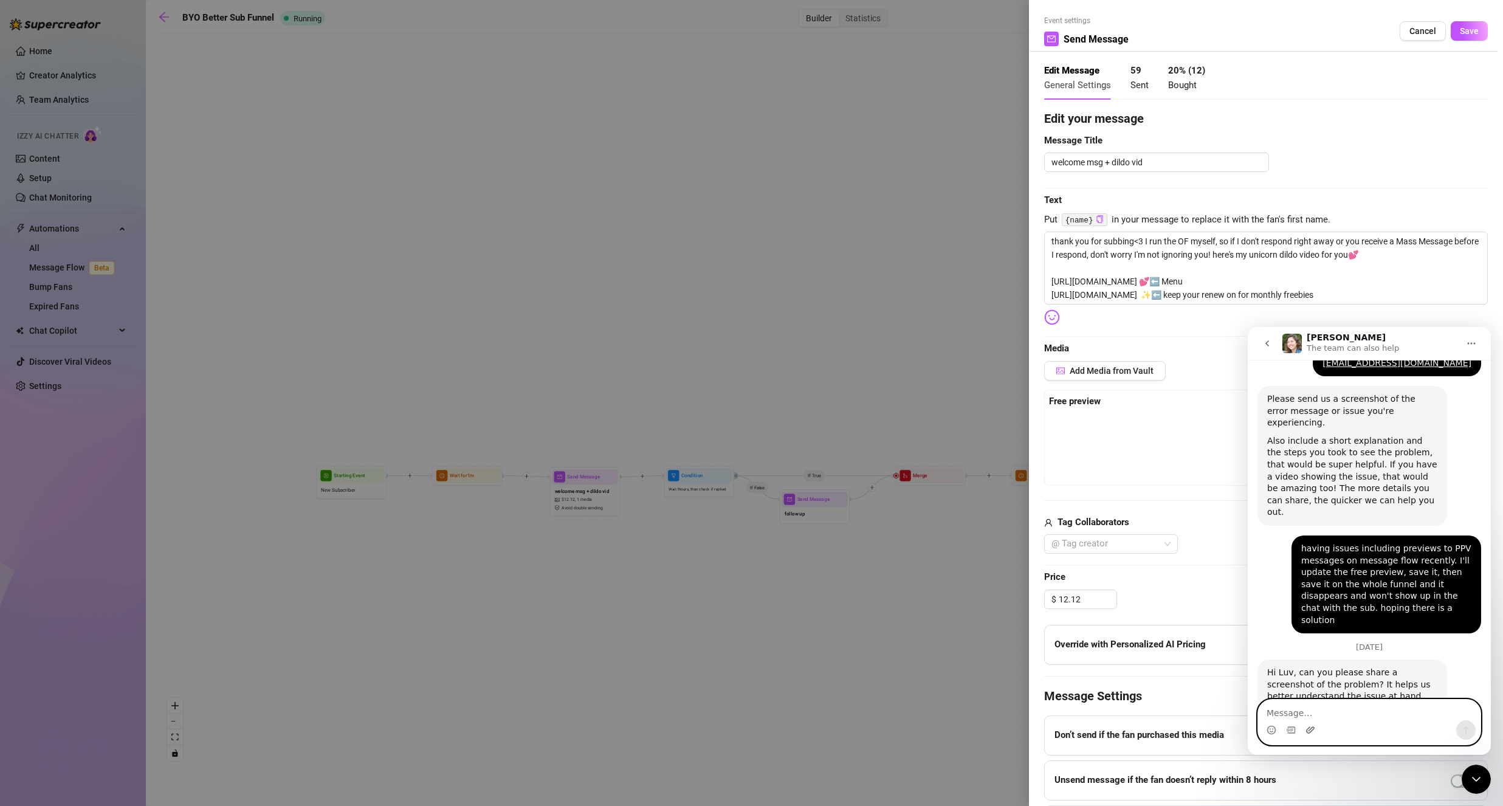
click at [1309, 728] on icon "Upload attachment" at bounding box center [1310, 729] width 9 height 7
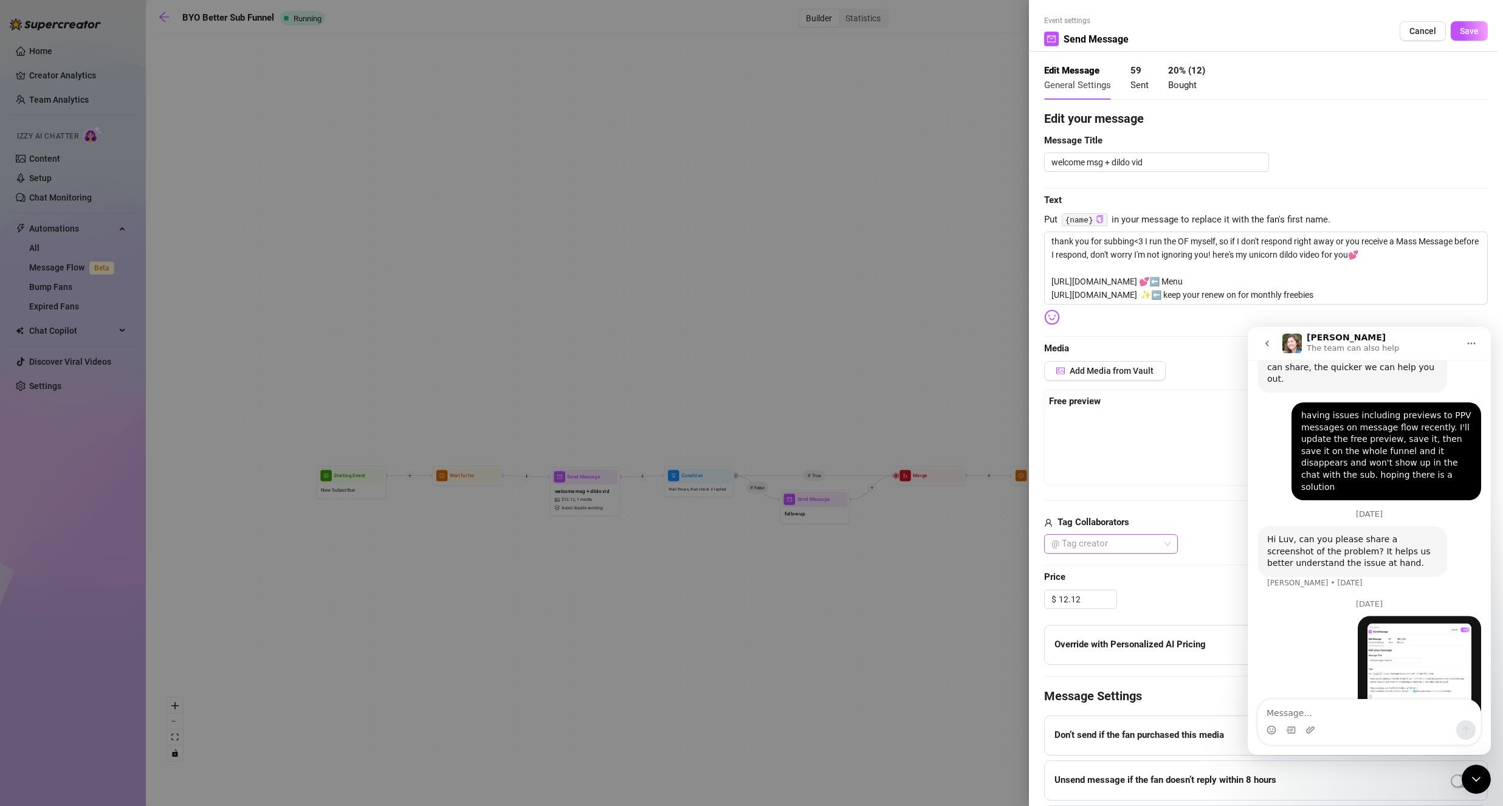
scroll to position [634, 0]
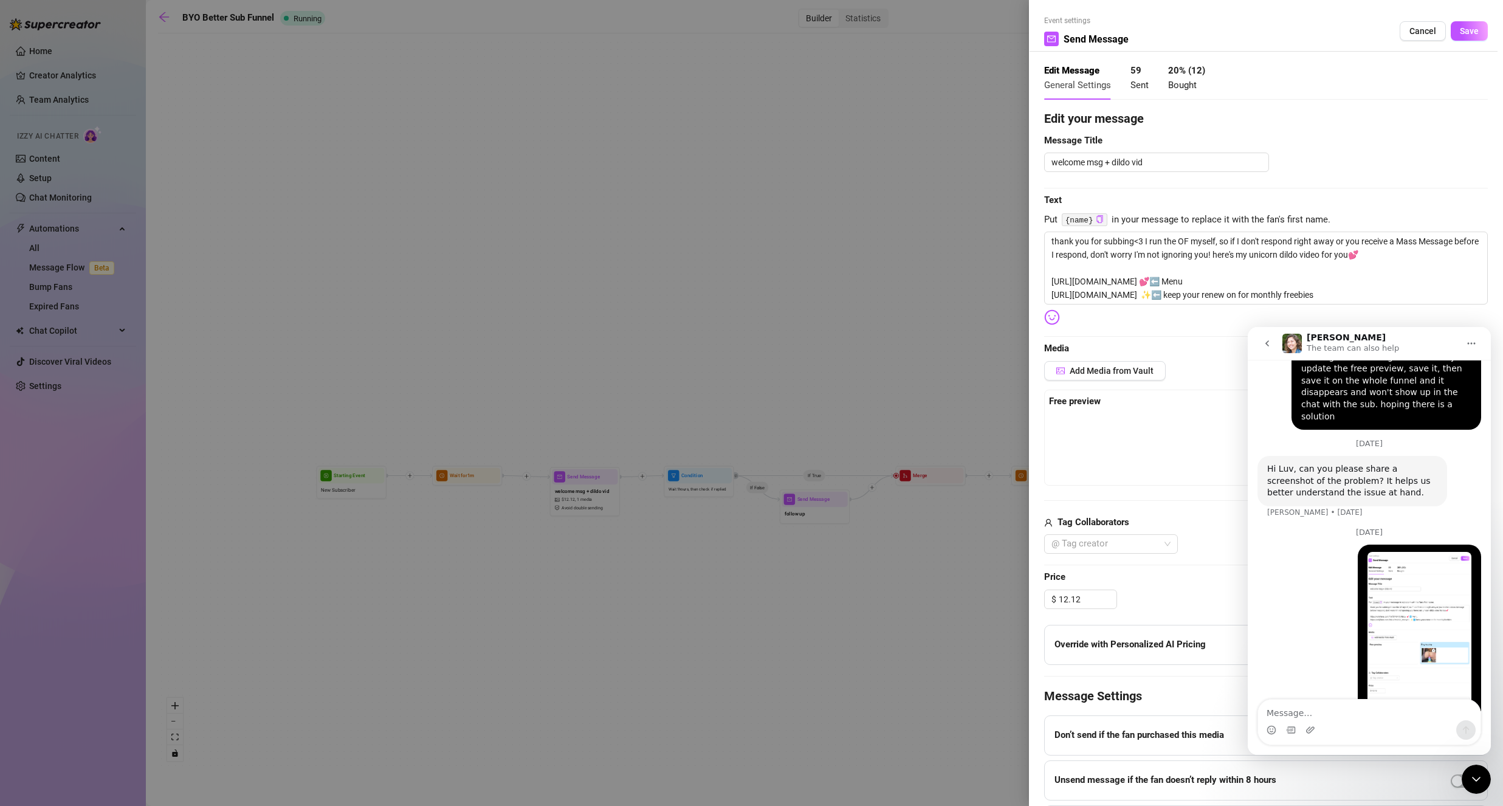
drag, startPoint x: 1327, startPoint y: 720, endPoint x: 1324, endPoint y: 715, distance: 6.3
click at [1326, 720] on div "Intercom messenger" at bounding box center [1369, 729] width 223 height 19
click at [1326, 716] on textarea "Message…" at bounding box center [1369, 710] width 223 height 21
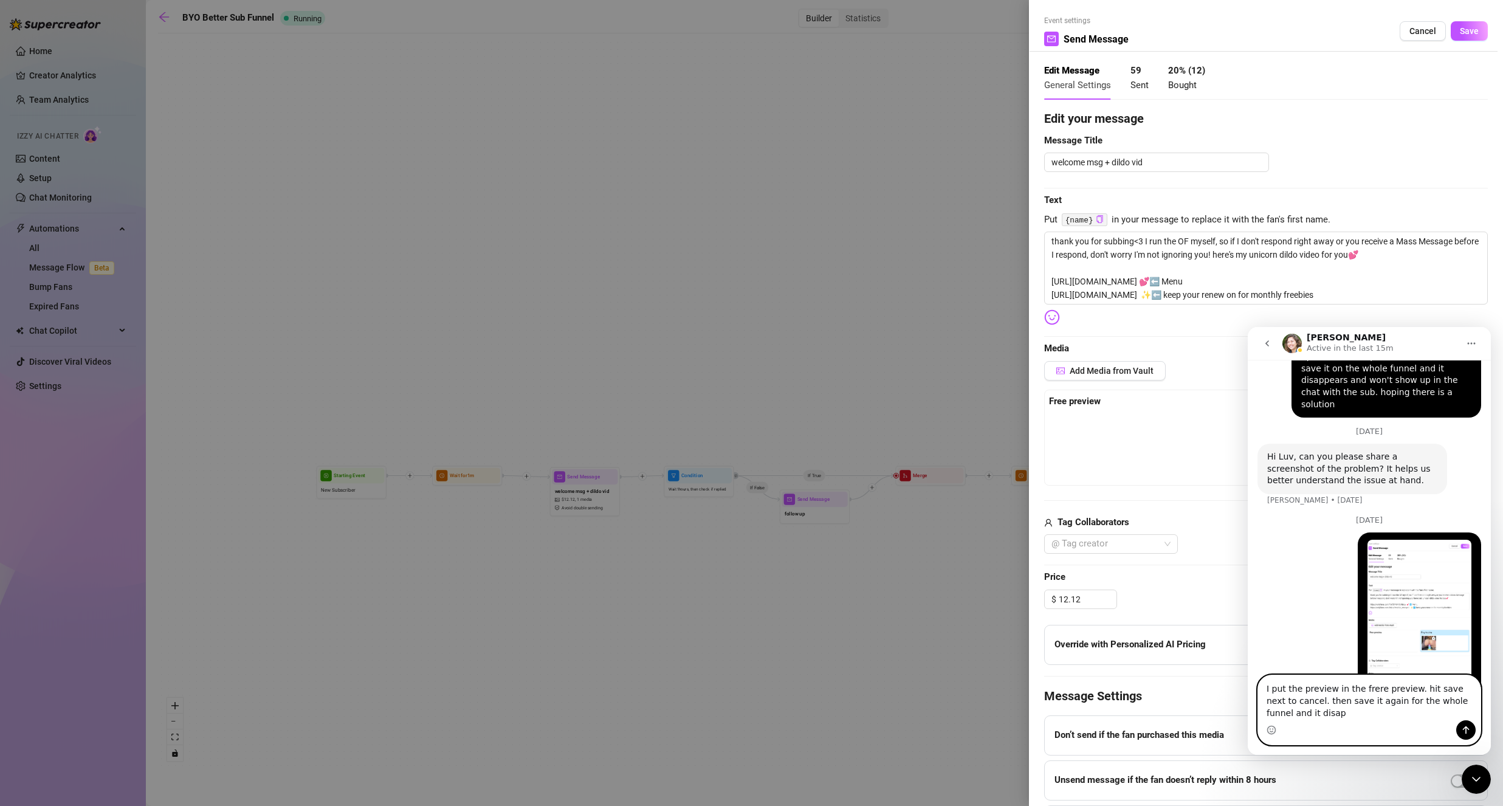
scroll to position [658, 0]
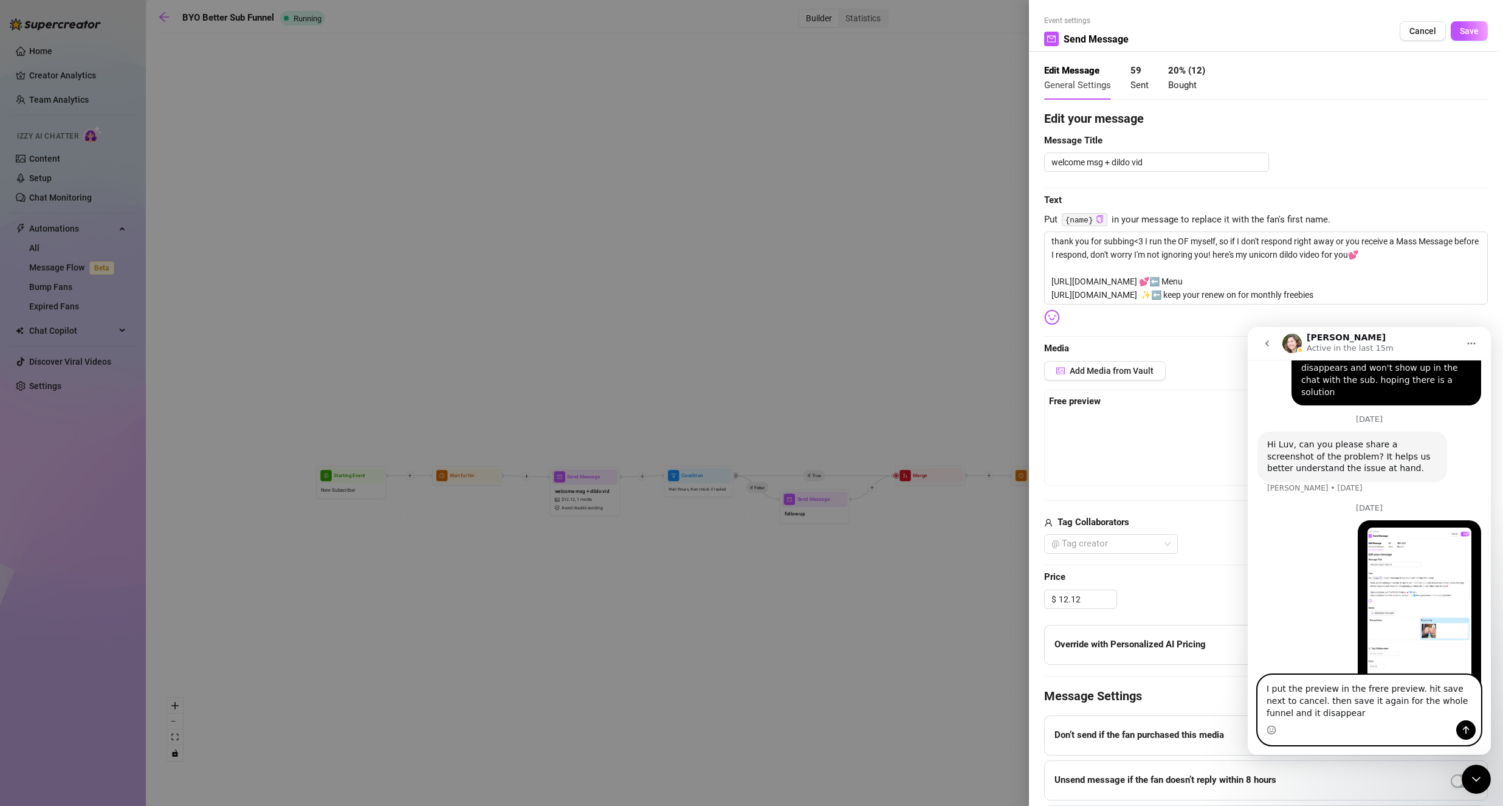
type textarea "I put the preview in the frere preview. hit save next to cancel. then save it a…"
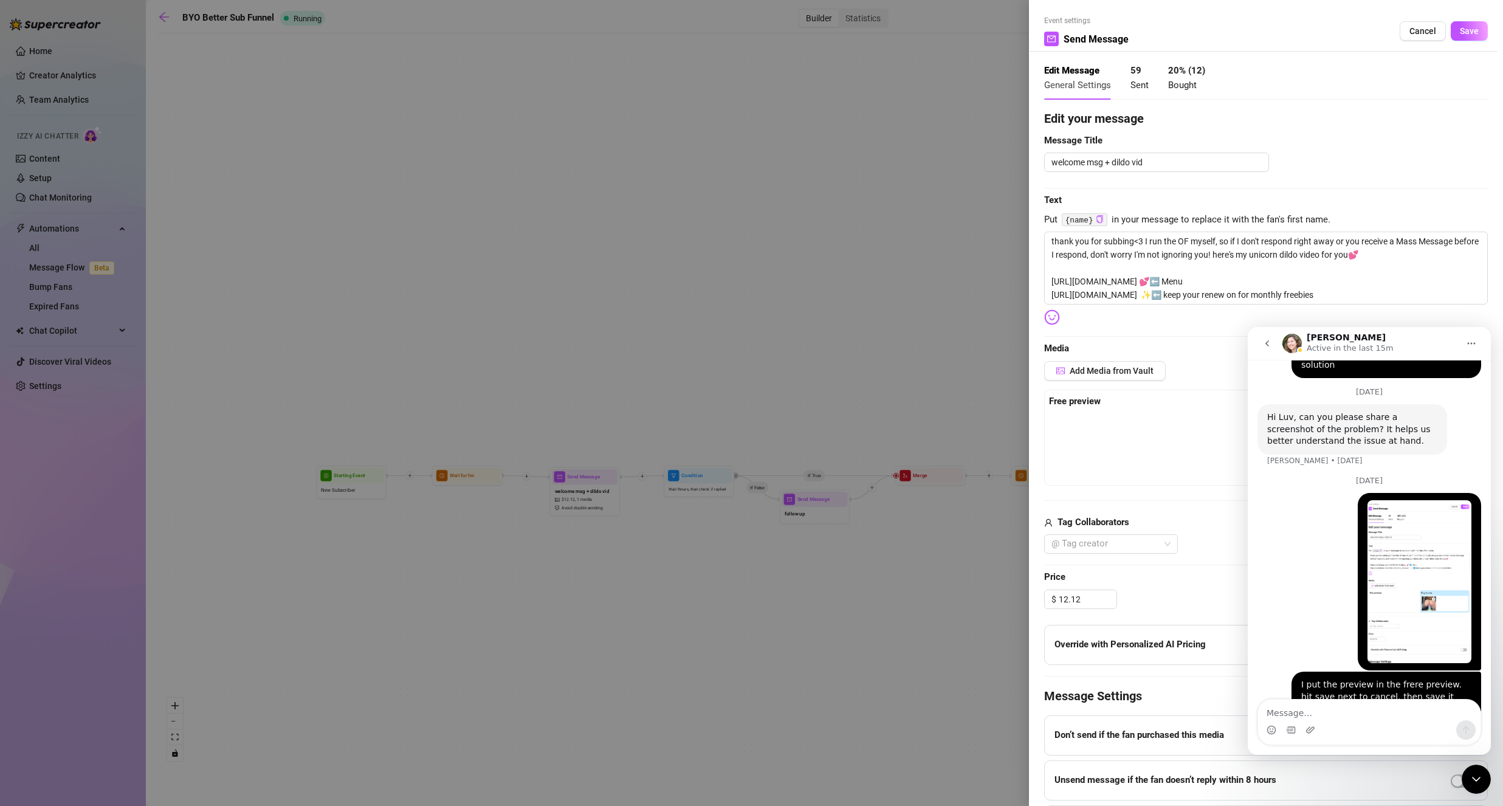
click at [1264, 340] on icon "go back" at bounding box center [1268, 344] width 10 height 10
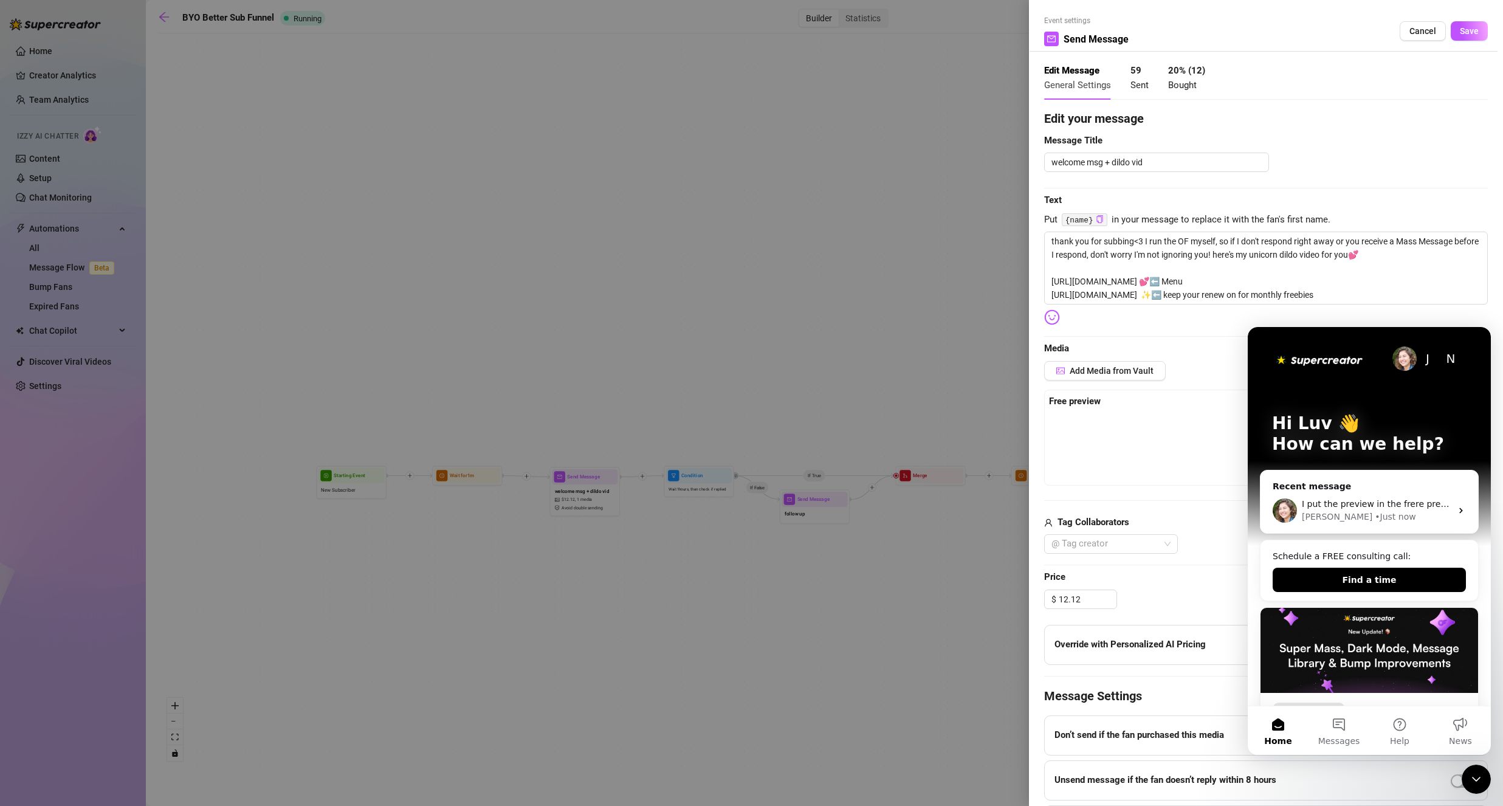
scroll to position [0, 0]
drag, startPoint x: 1474, startPoint y: 778, endPoint x: 1465, endPoint y: 771, distance: 11.0
click at [1472, 777] on icon "Close Intercom Messenger" at bounding box center [1476, 779] width 15 height 15
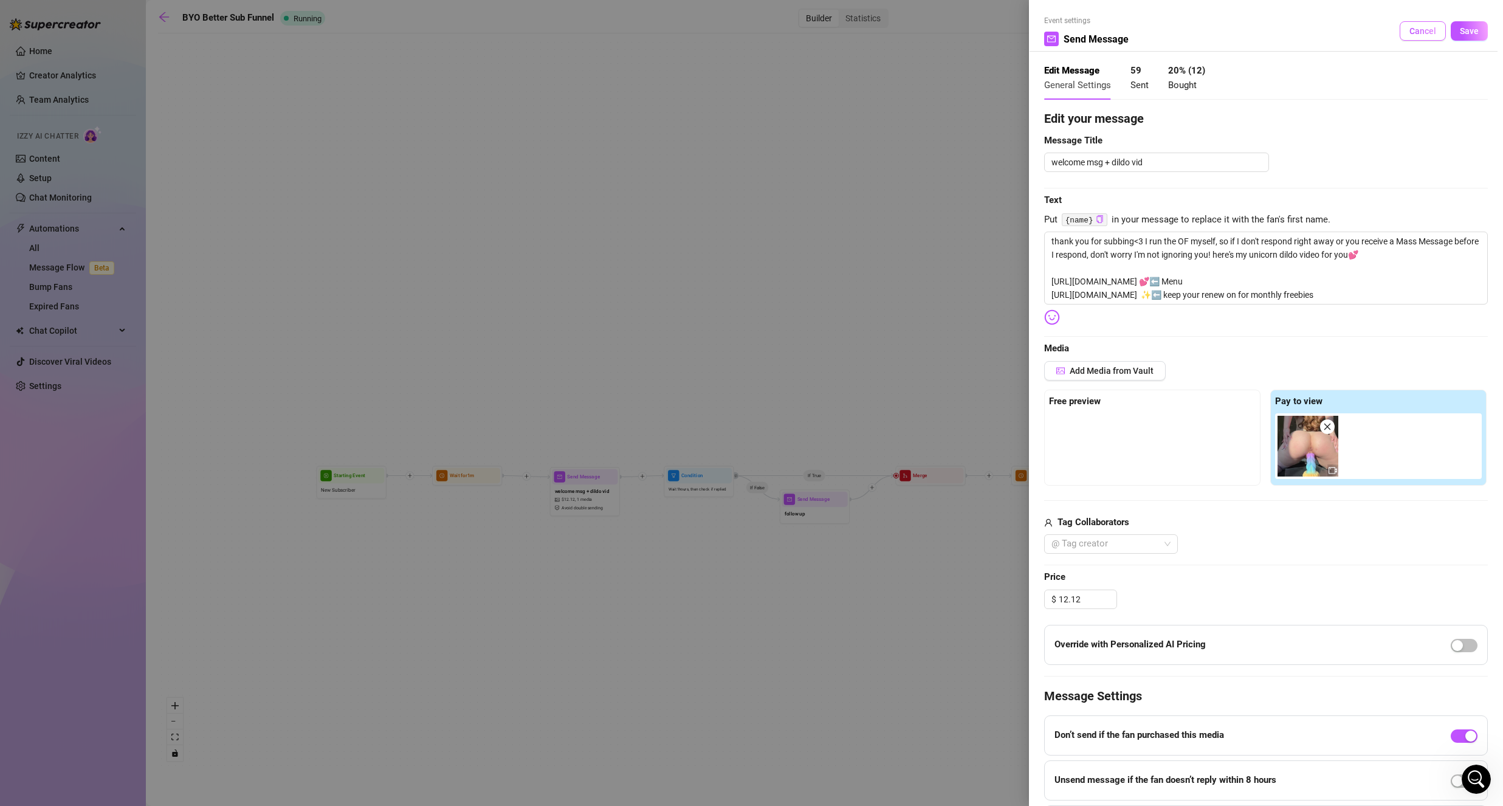
click at [1410, 33] on span "Cancel" at bounding box center [1423, 31] width 27 height 10
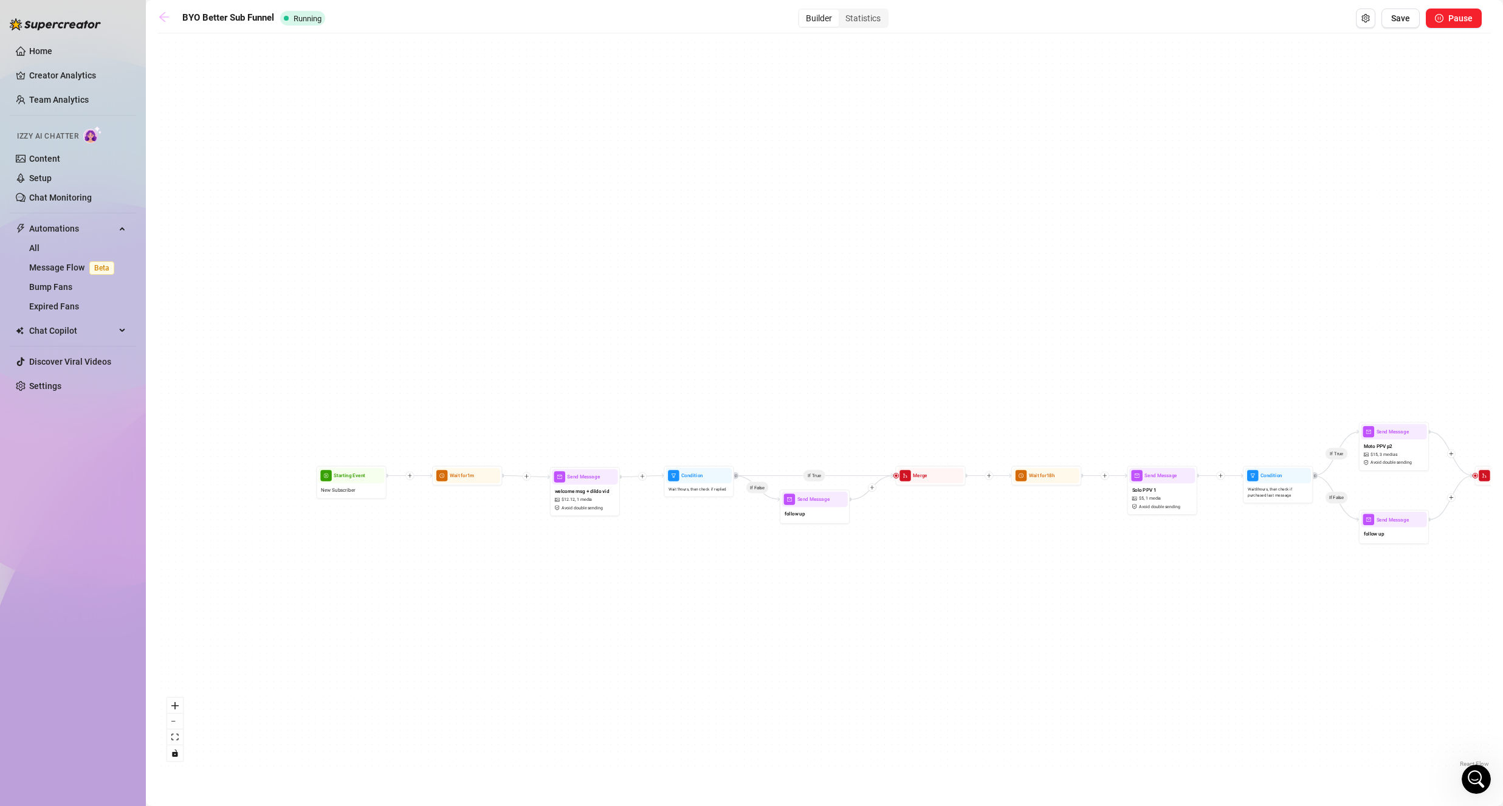
click at [165, 17] on icon "arrow-left" at bounding box center [164, 17] width 10 height 10
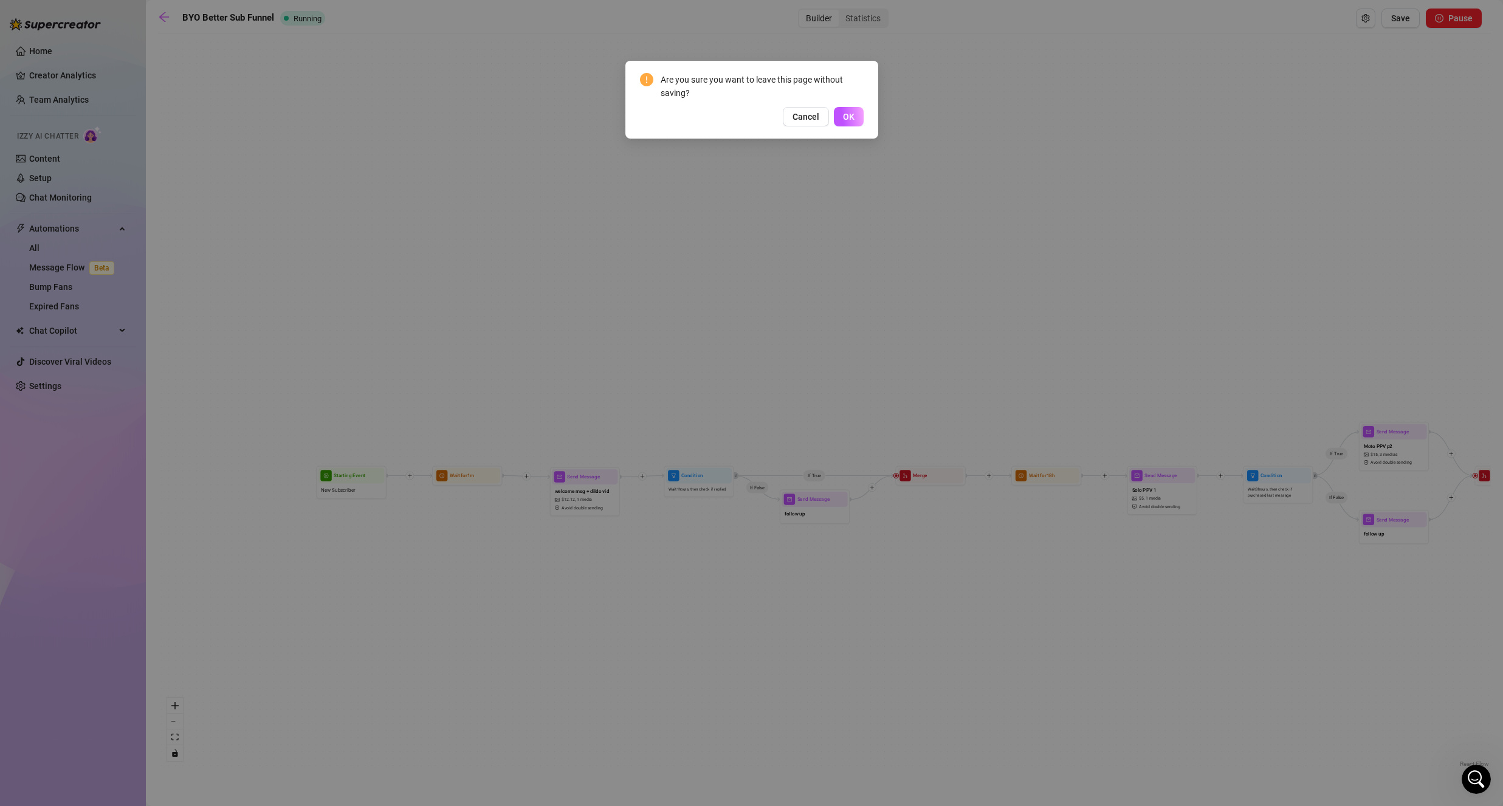
click at [851, 119] on span "OK" at bounding box center [849, 117] width 12 height 10
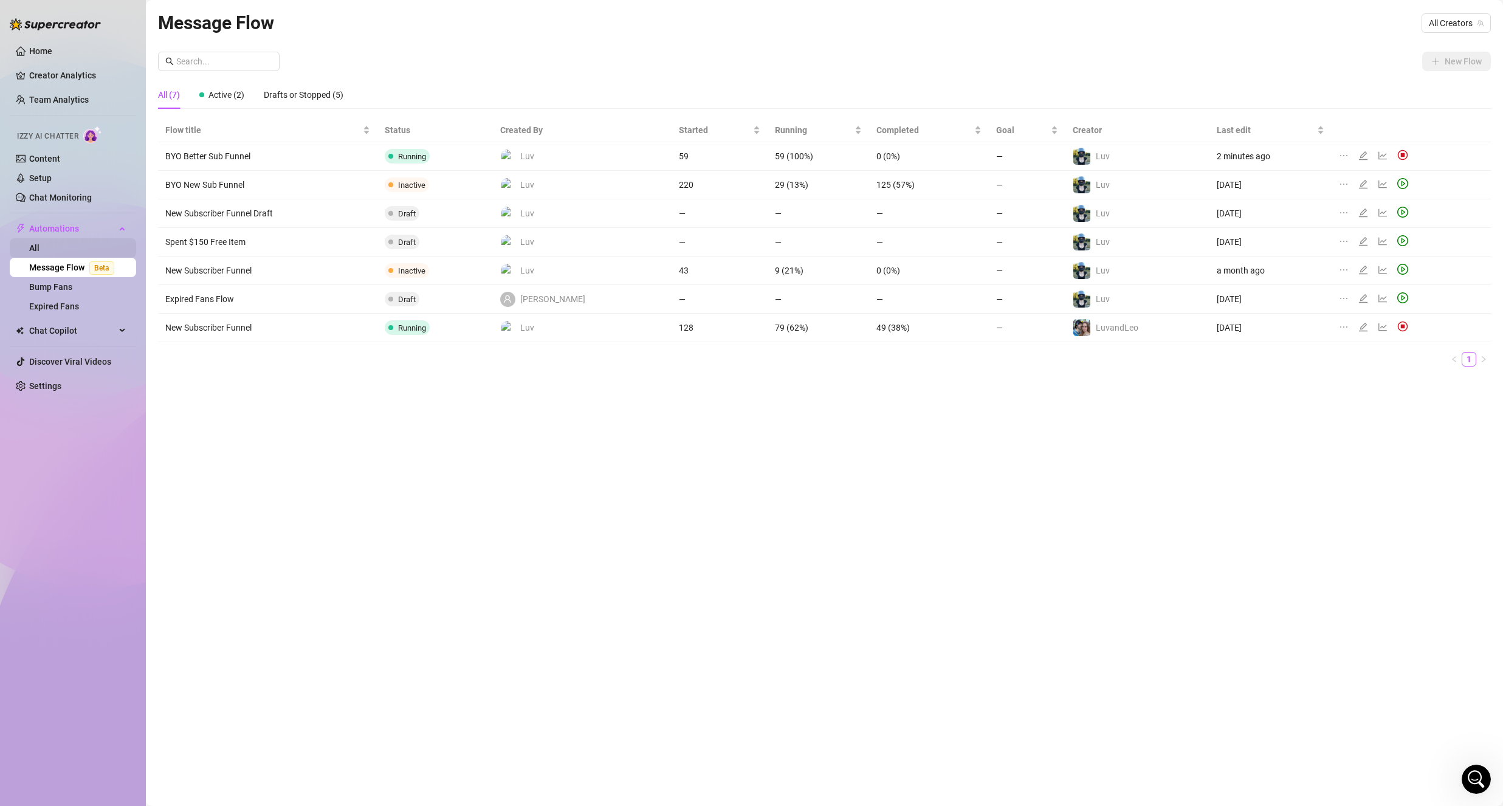
click at [36, 244] on link "All" at bounding box center [34, 248] width 10 height 10
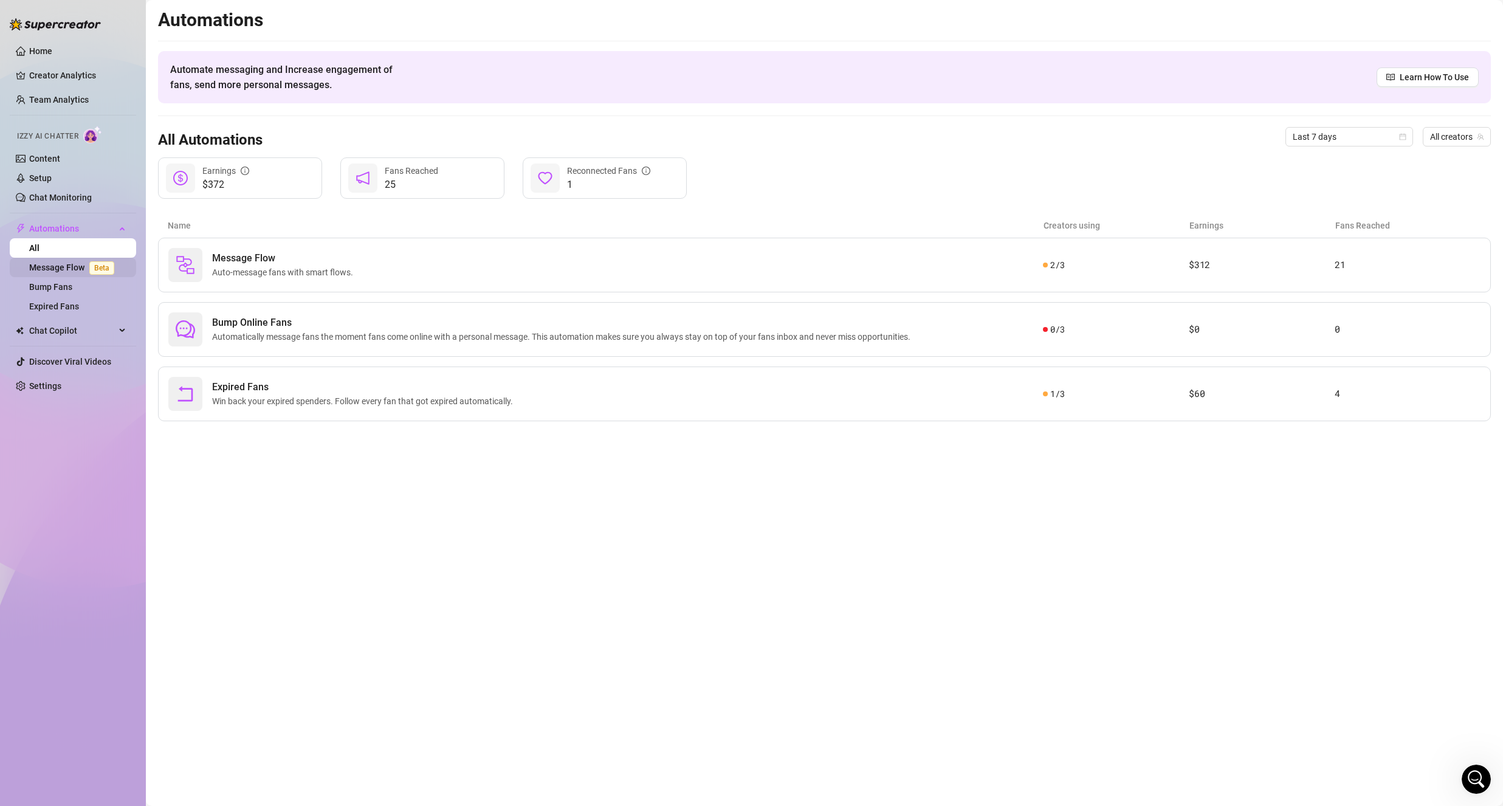
click at [53, 263] on link "Message Flow Beta" at bounding box center [74, 268] width 90 height 10
